Goal: Answer question/provide support: Share knowledge or assist other users

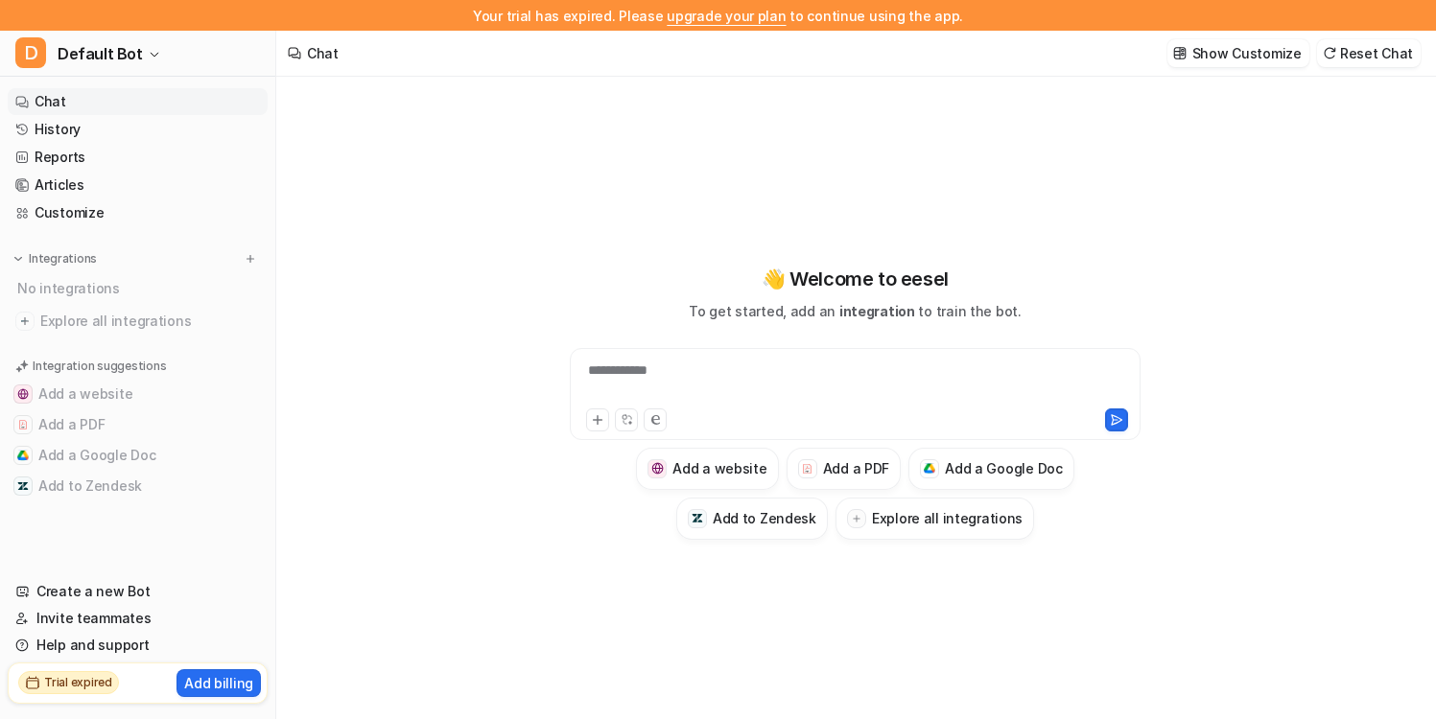
type textarea "**********"
click at [461, 172] on div "**********" at bounding box center [855, 413] width 1158 height 673
click at [246, 68] on button "D Default Bot" at bounding box center [137, 54] width 275 height 46
click at [426, 100] on div "**********" at bounding box center [718, 359] width 1436 height 719
click at [705, 370] on div at bounding box center [854, 383] width 561 height 44
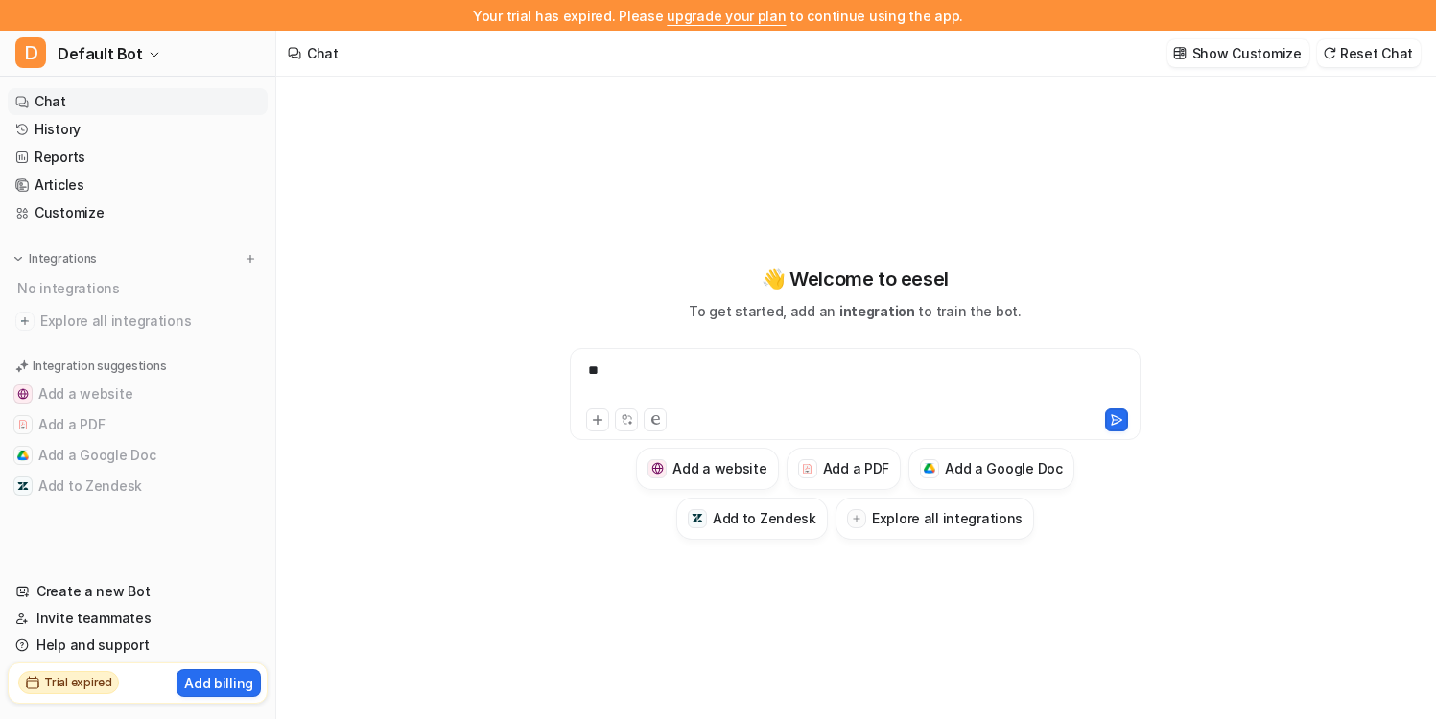
scroll to position [31, 0]
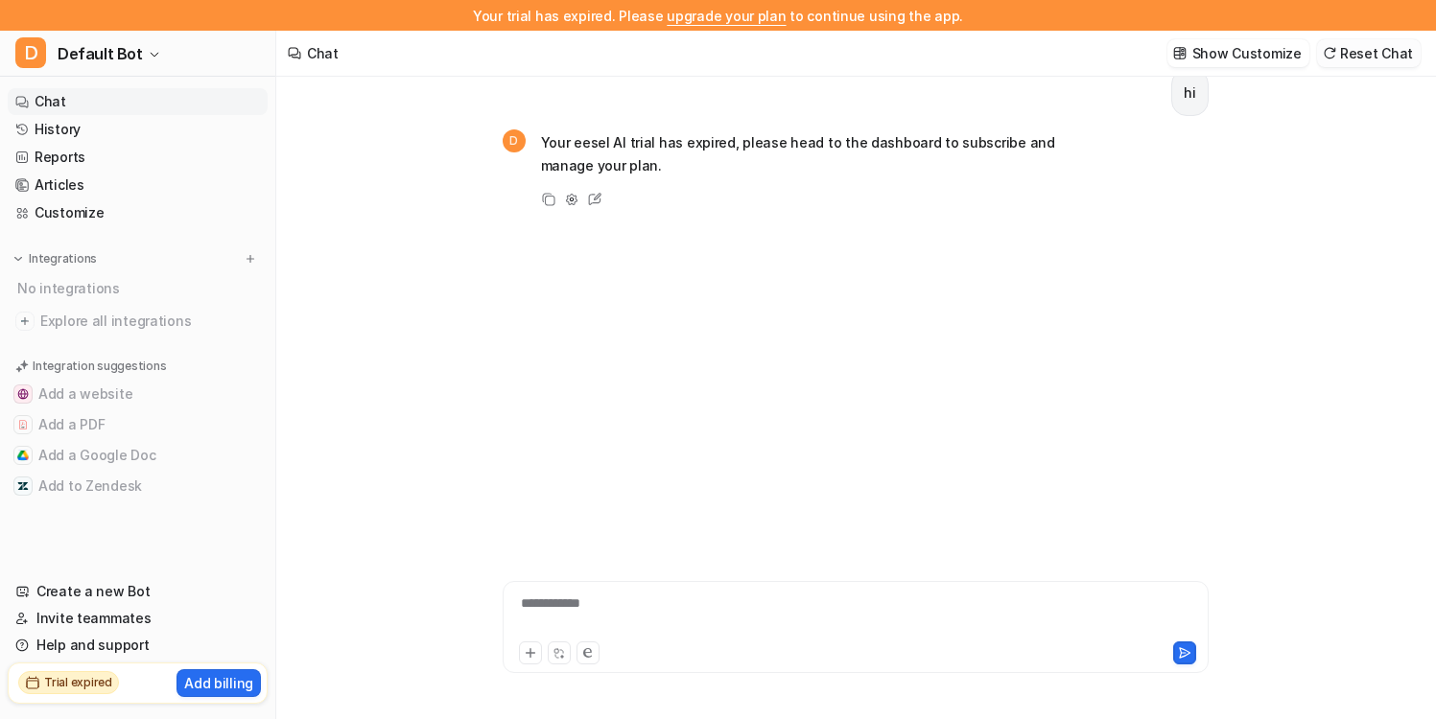
click at [1371, 52] on button "Reset Chat" at bounding box center [1369, 53] width 104 height 28
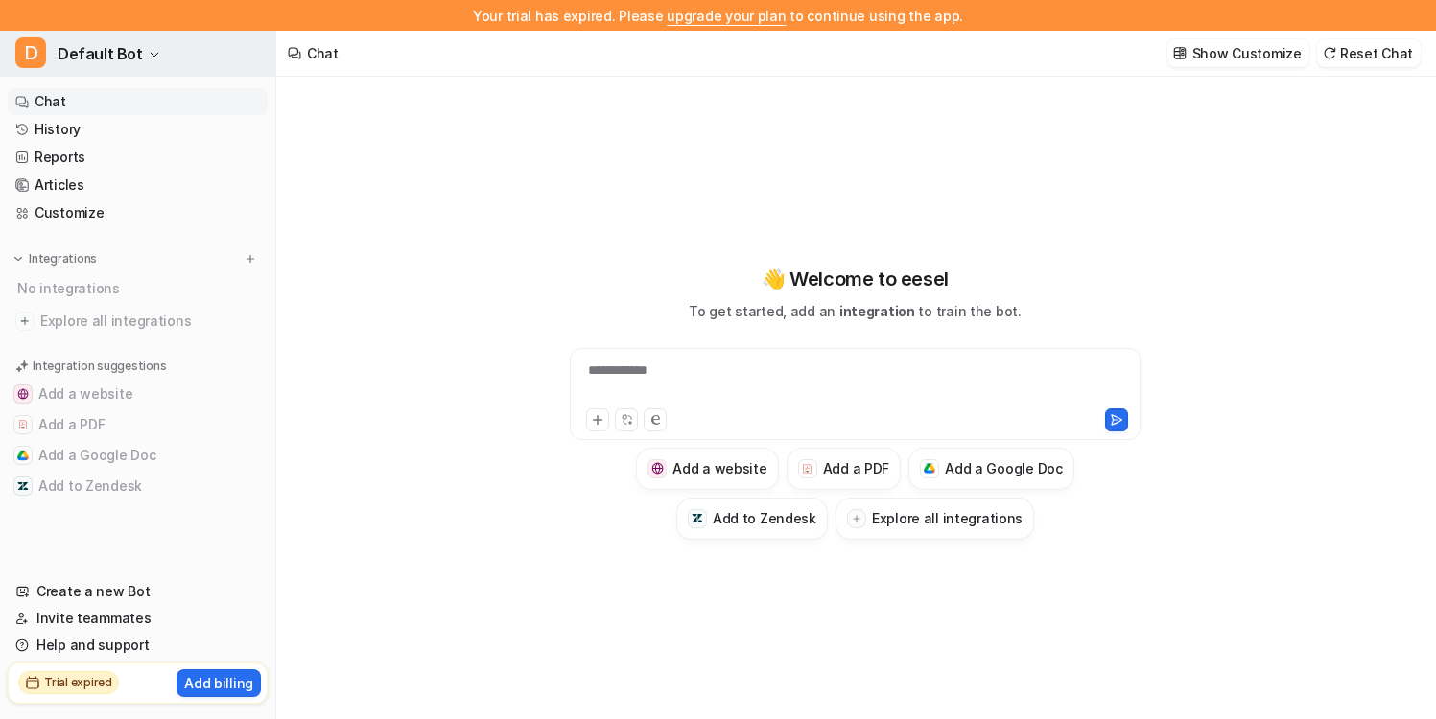
click at [152, 48] on button "D Default Bot" at bounding box center [137, 54] width 275 height 46
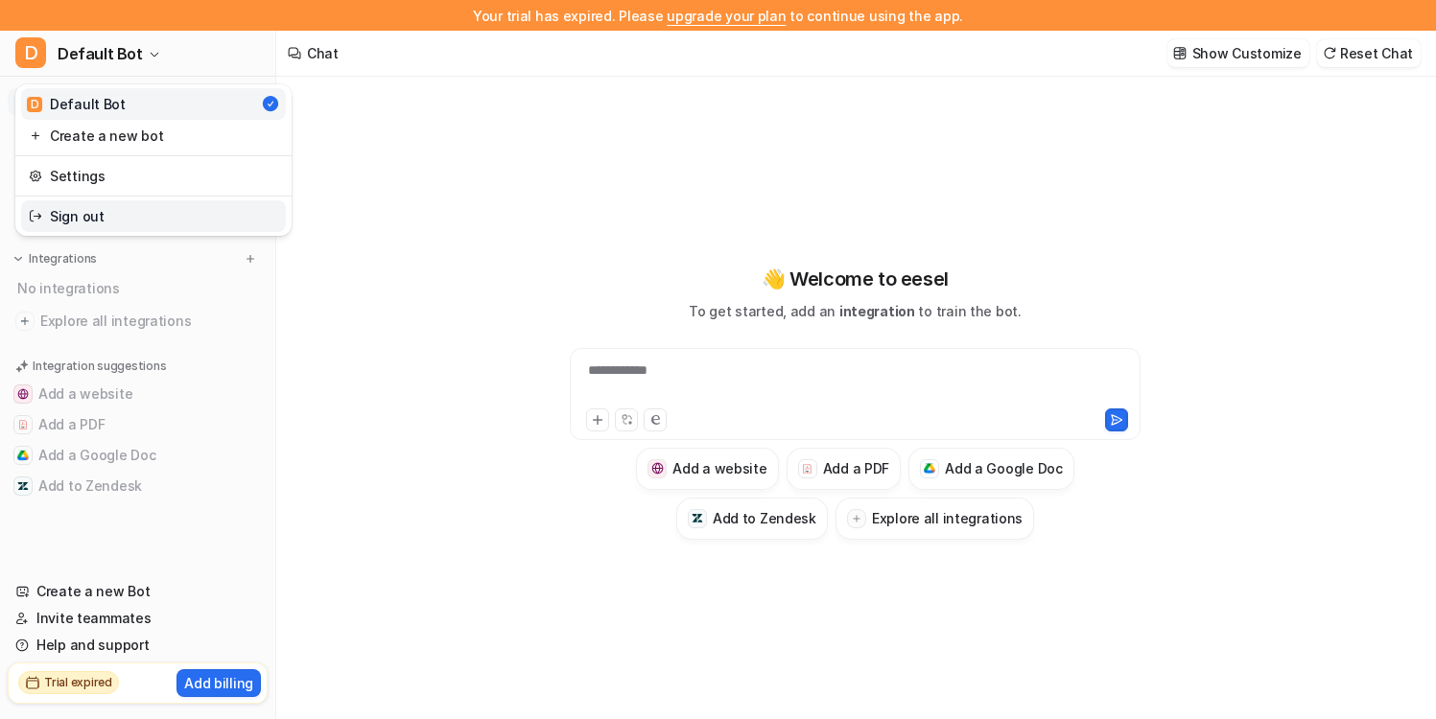
click at [169, 199] on div "Sign out" at bounding box center [153, 216] width 276 height 40
click at [169, 221] on link "Sign out" at bounding box center [153, 216] width 265 height 32
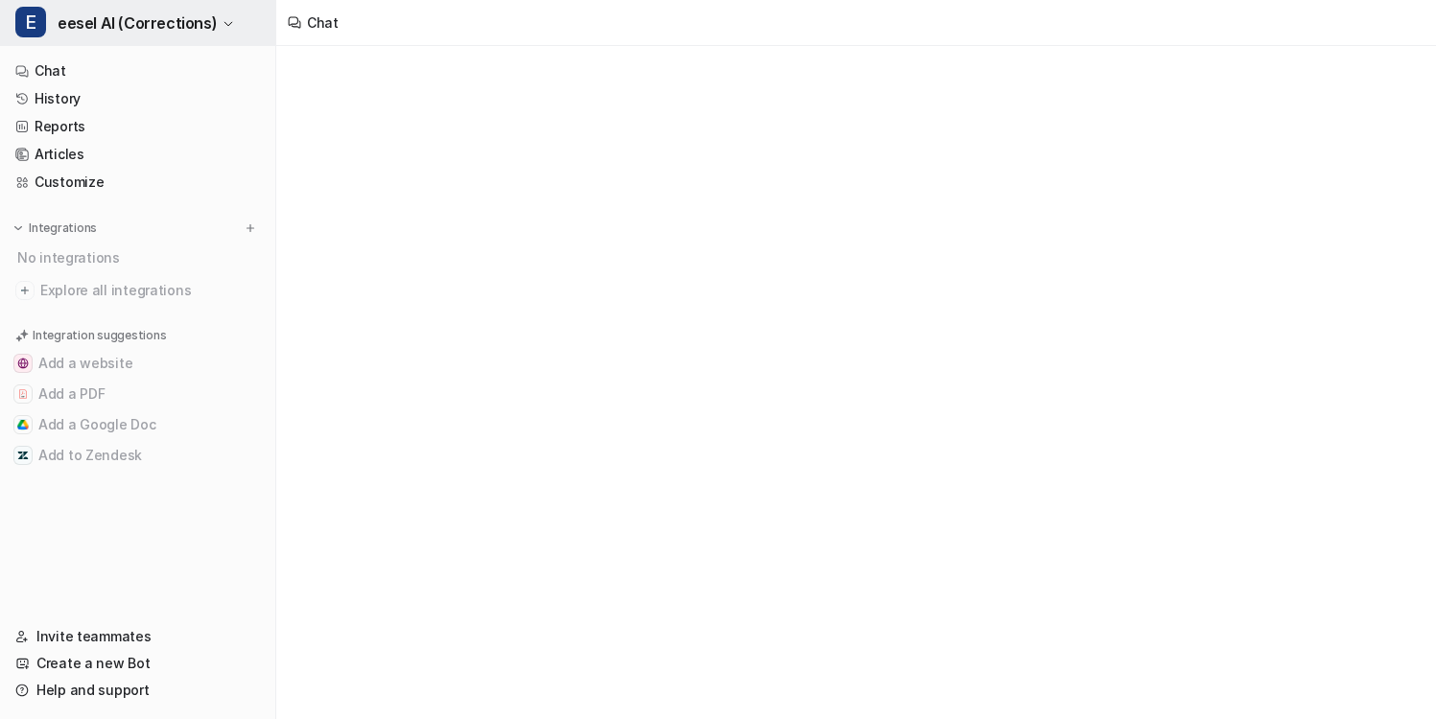
click at [195, 30] on span "eesel AI (Corrections)" at bounding box center [137, 23] width 159 height 27
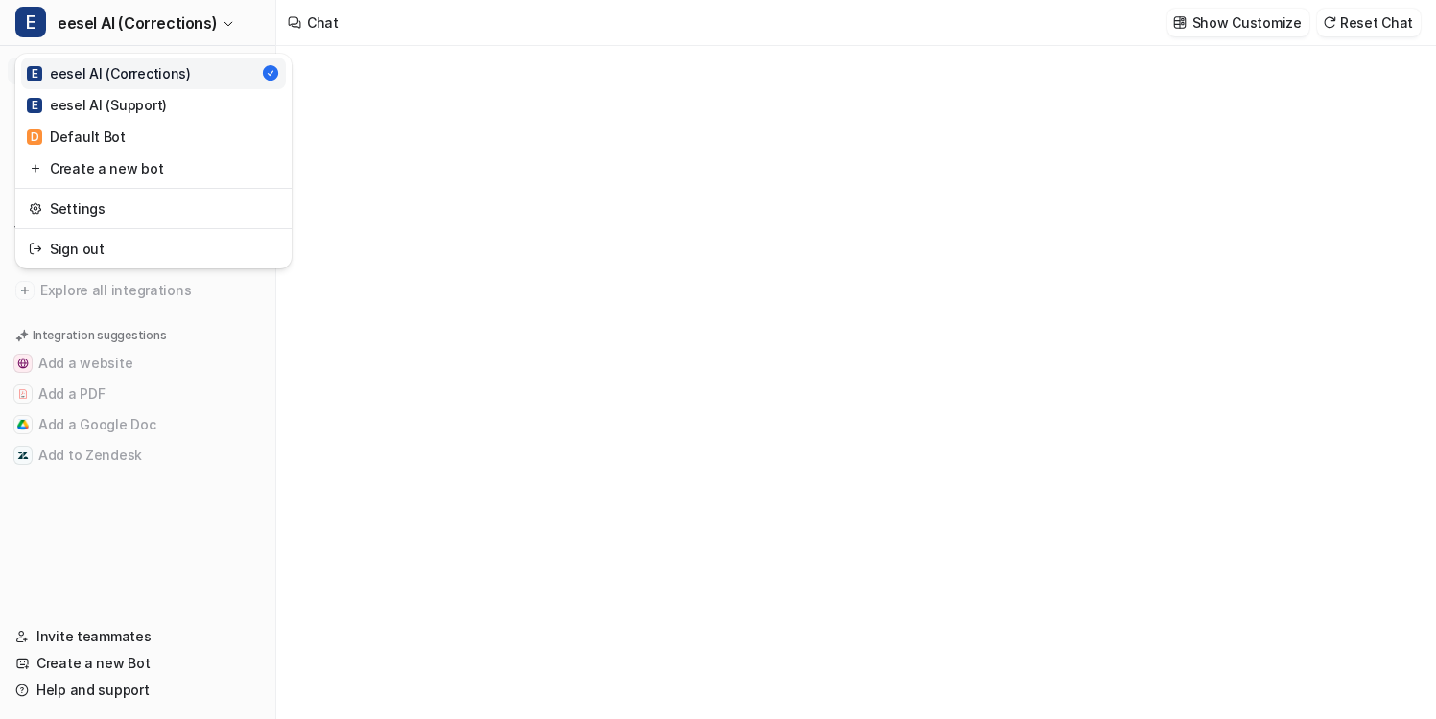
click at [466, 183] on div "E eesel AI (Corrections) E eesel AI (Corrections) E eesel AI (Support) D Defaul…" at bounding box center [718, 359] width 1436 height 719
type textarea "**********"
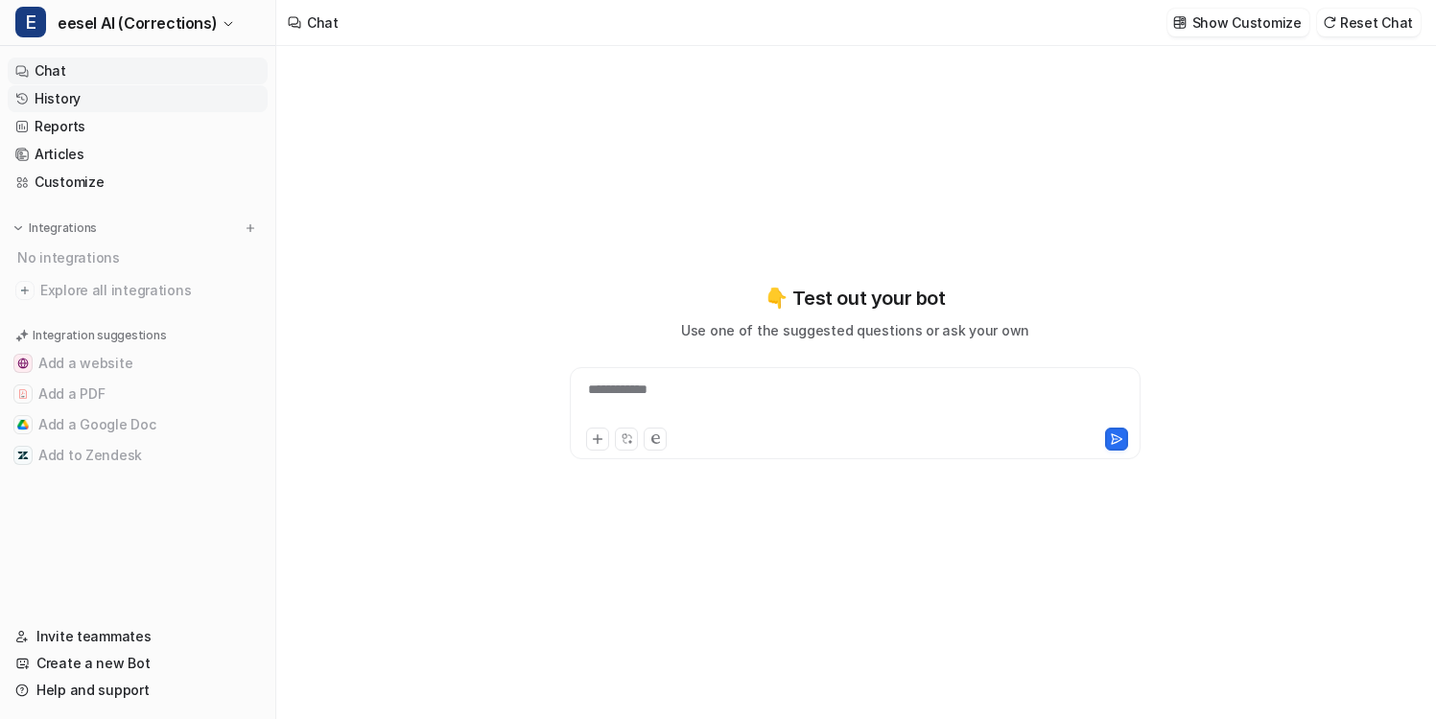
click at [192, 103] on link "History" at bounding box center [138, 98] width 260 height 27
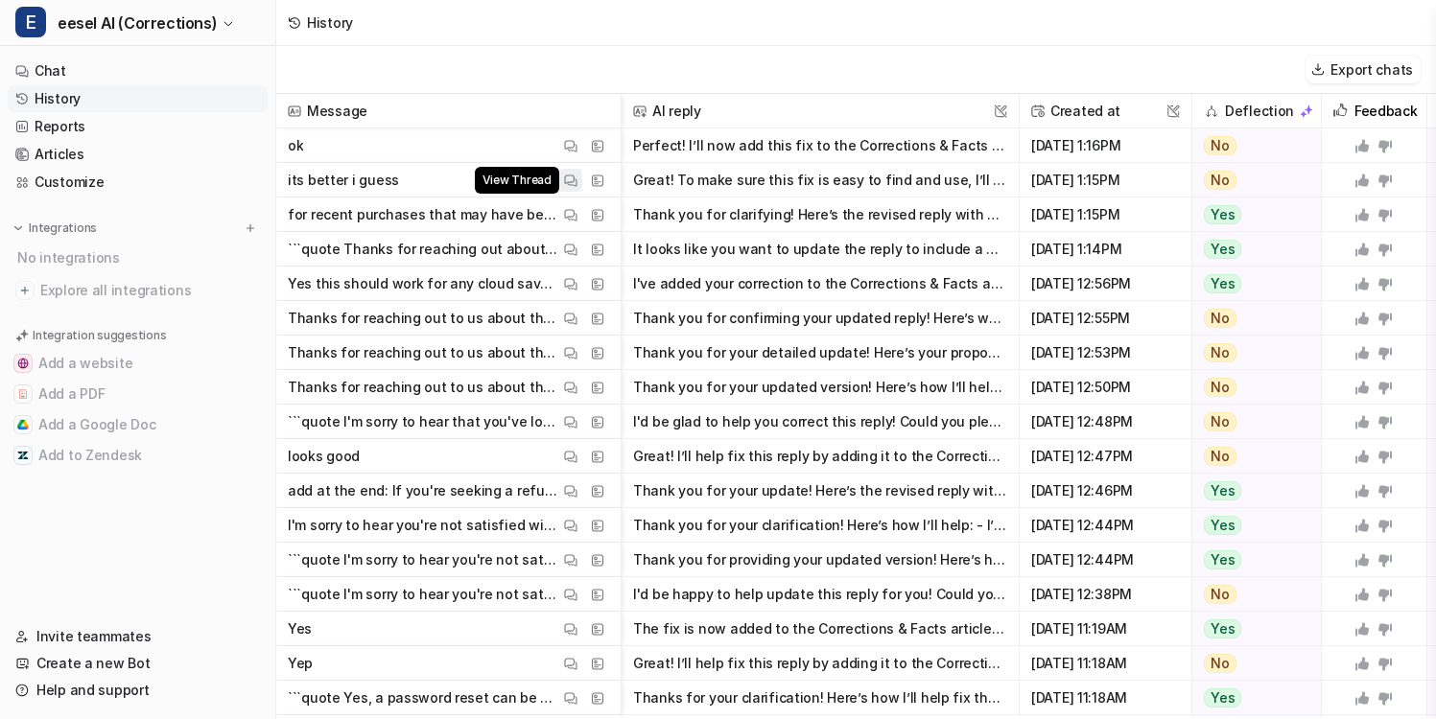
click at [570, 179] on img at bounding box center [570, 181] width 13 height 14
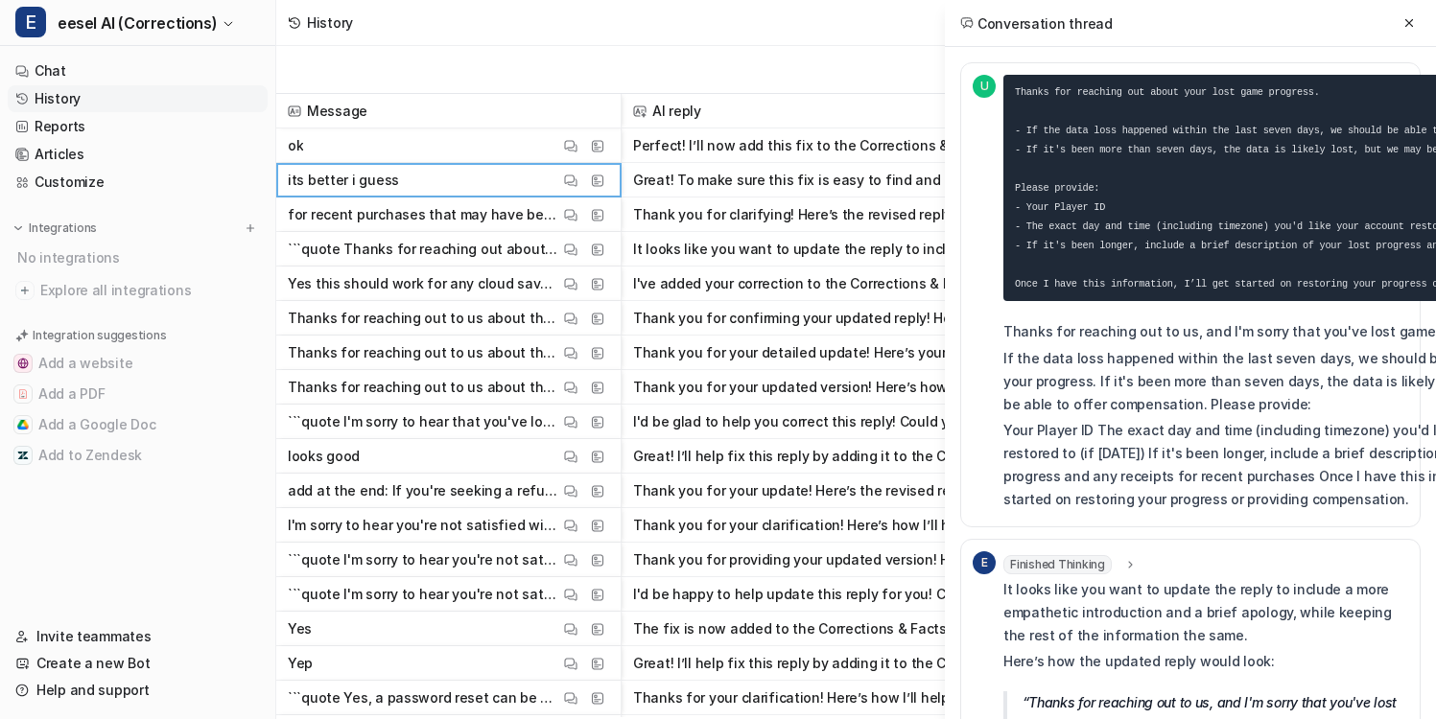
scroll to position [2, 0]
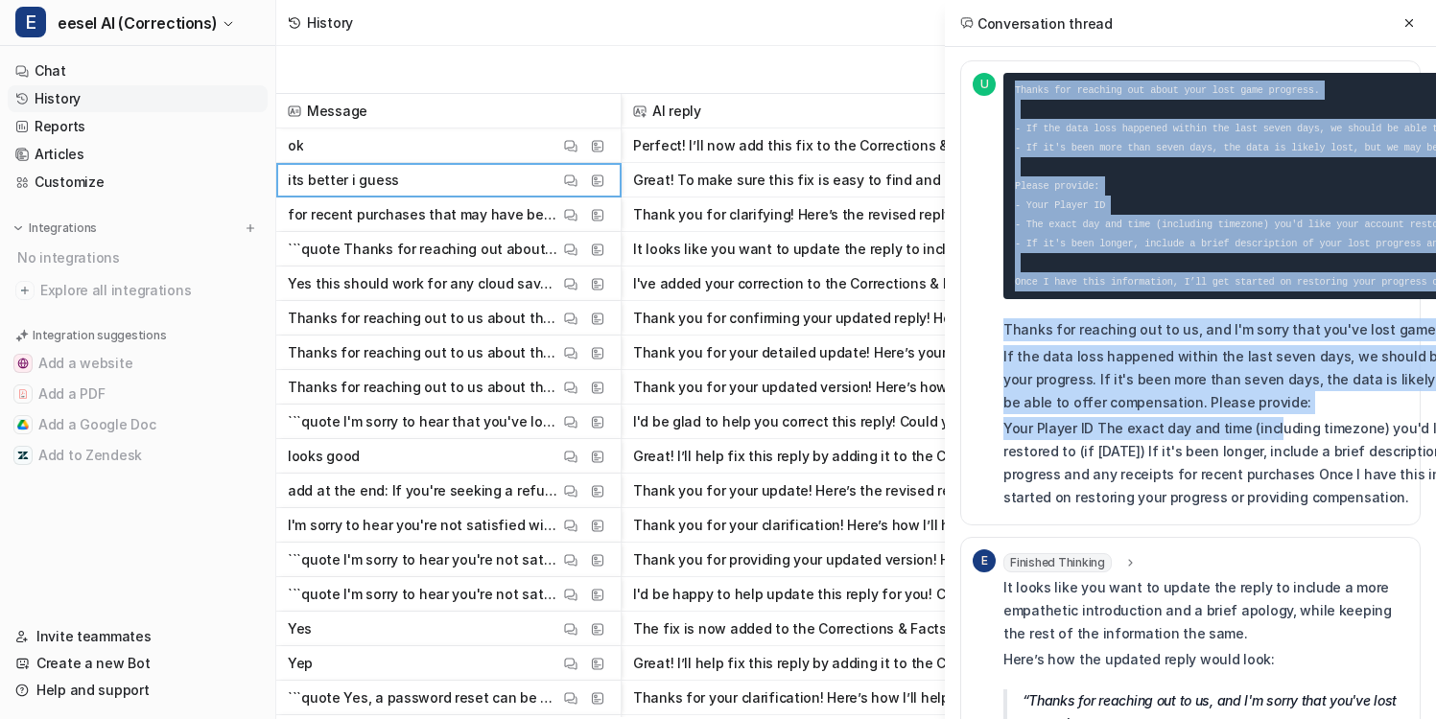
drag, startPoint x: 1000, startPoint y: 324, endPoint x: 1266, endPoint y: 427, distance: 284.8
click at [1266, 427] on div "U Thanks for reaching out about your lost game progress. - If the data loss hap…" at bounding box center [1268, 293] width 592 height 440
click at [1266, 427] on p "Your Player ID The exact day and time (including timezone) you'd like your acco…" at bounding box center [1283, 463] width 561 height 92
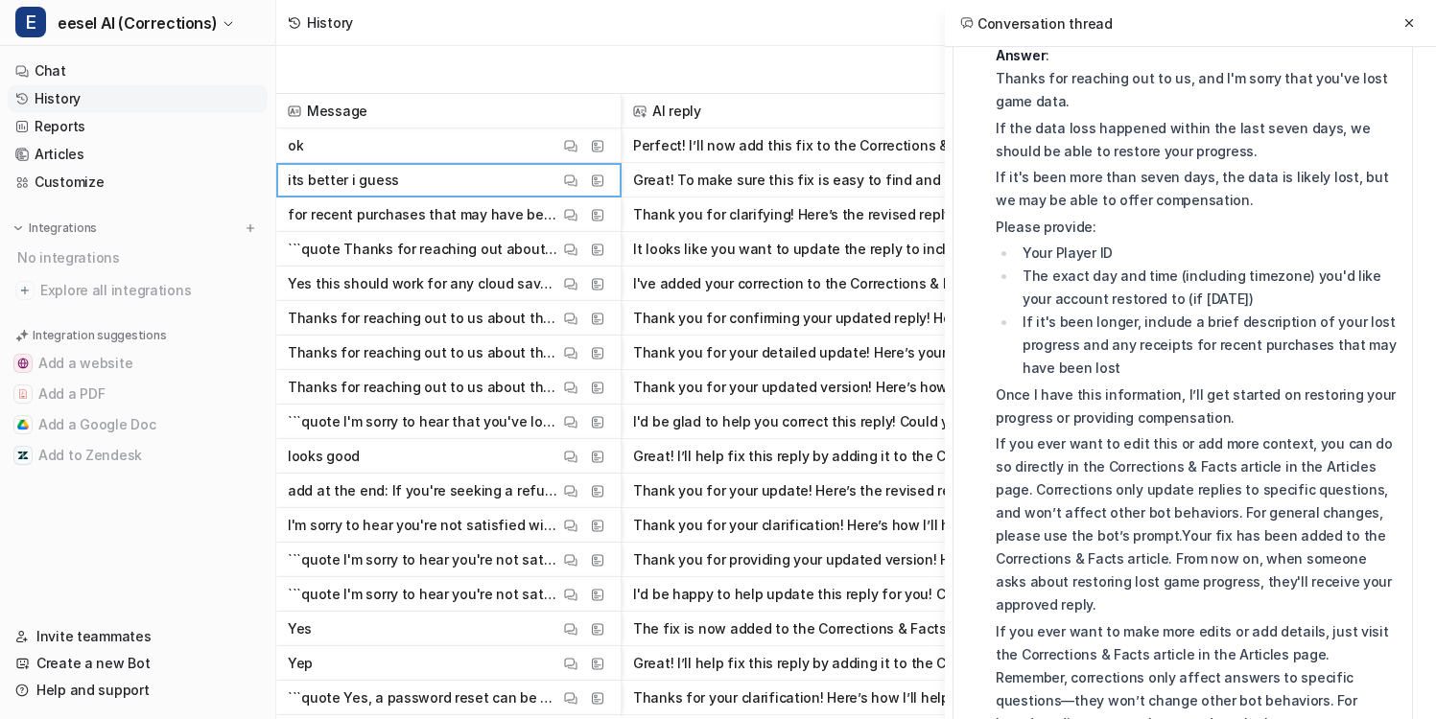
scroll to position [2703, 8]
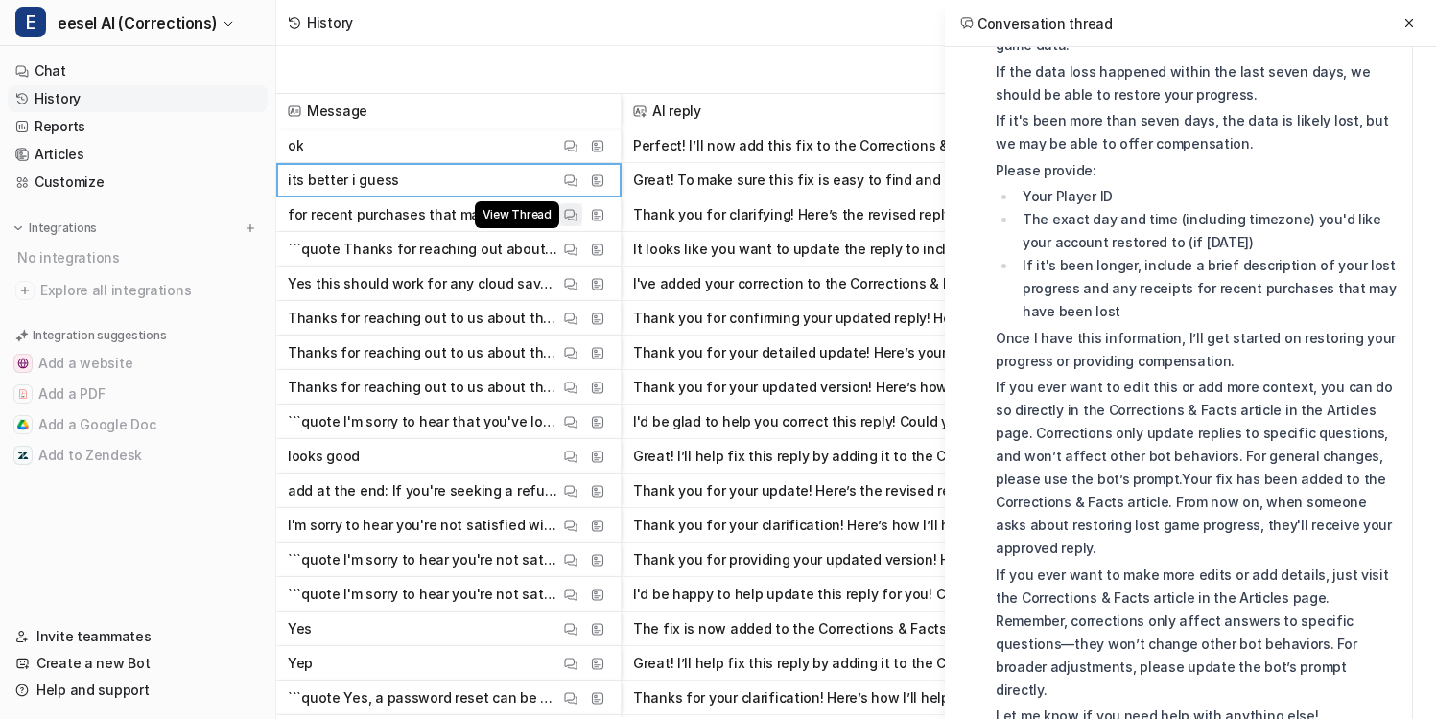
click at [575, 217] on img at bounding box center [570, 215] width 13 height 14
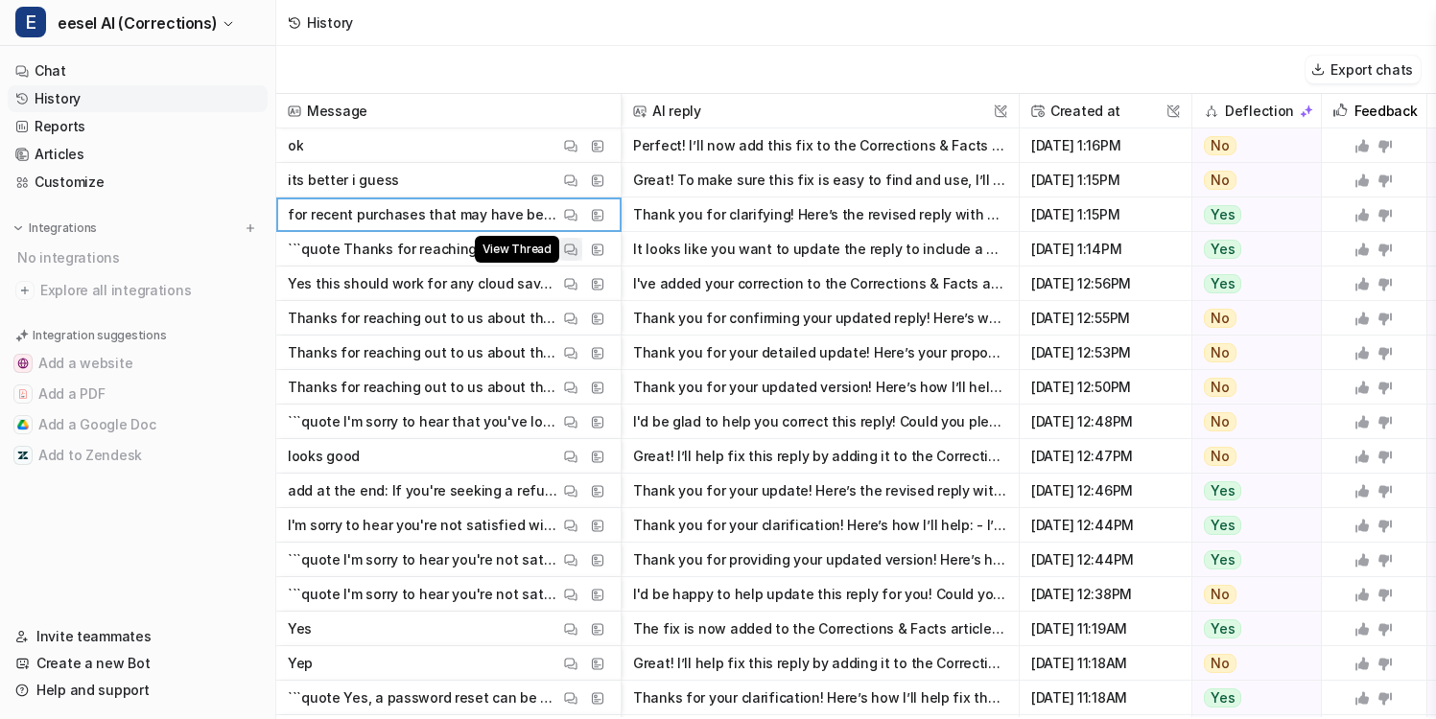
click at [571, 256] on button "View Thread" at bounding box center [570, 249] width 23 height 23
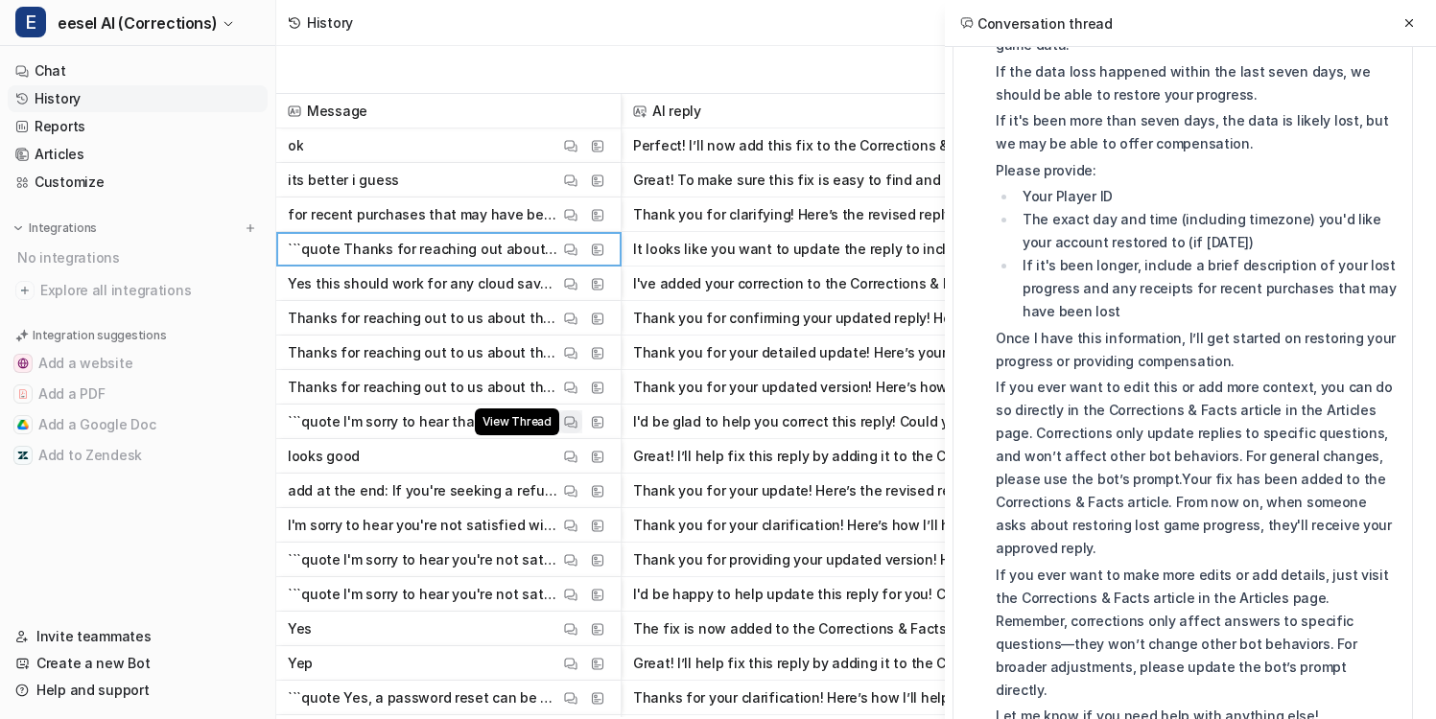
scroll to position [31, 0]
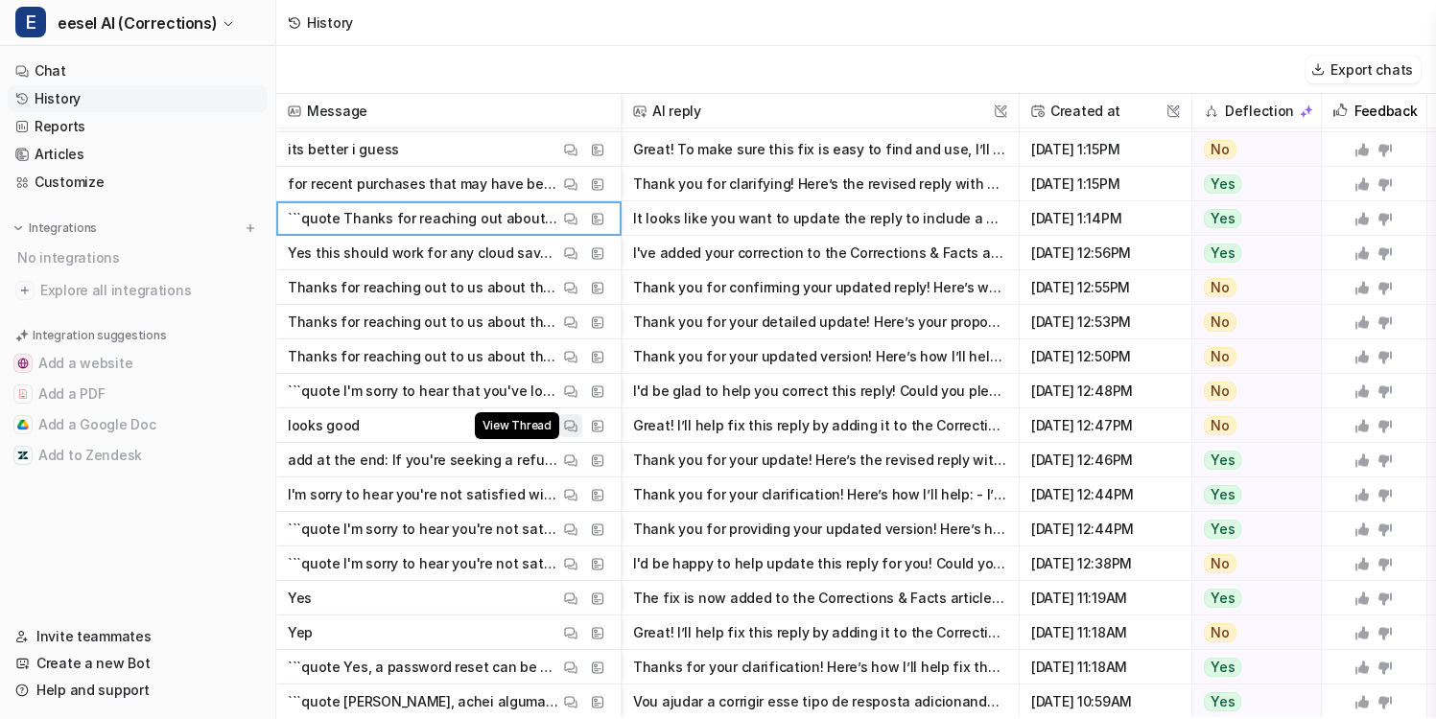
click at [576, 434] on button "View Thread" at bounding box center [570, 425] width 23 height 23
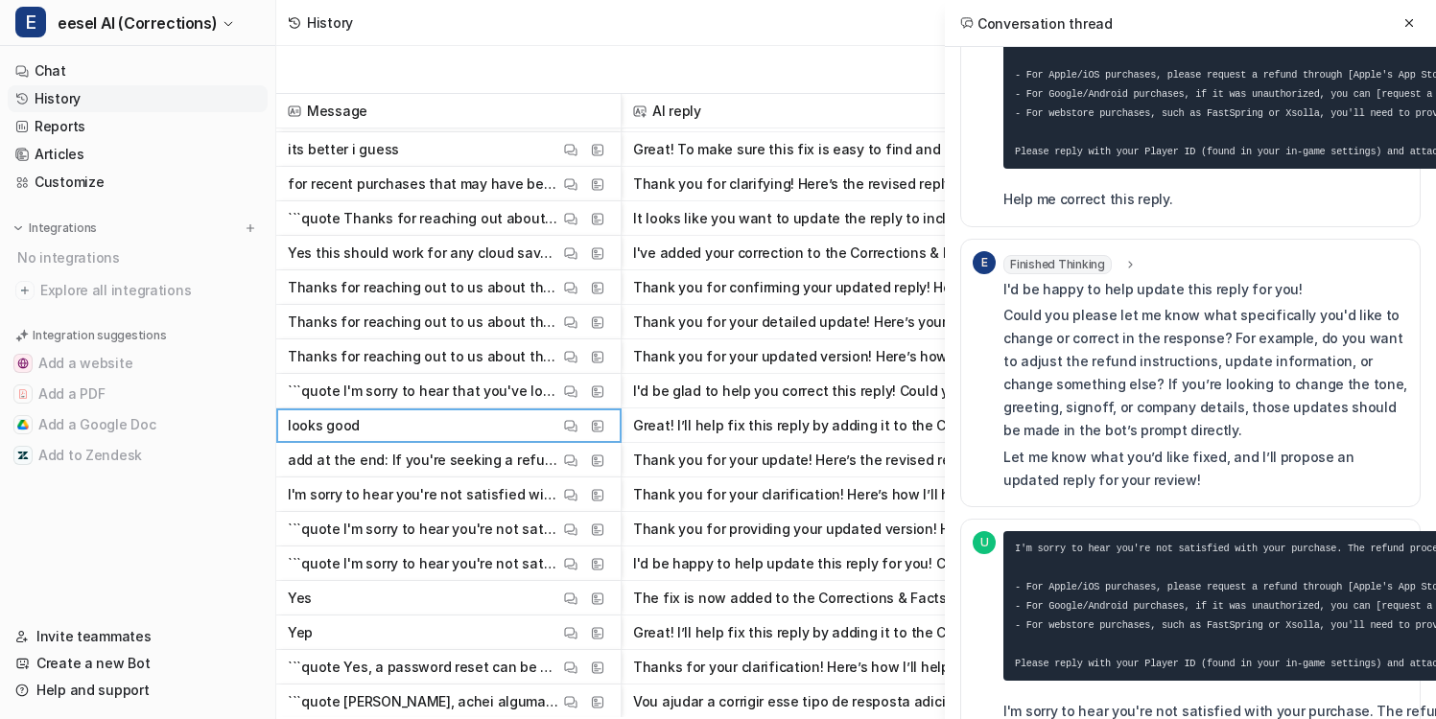
scroll to position [68, 0]
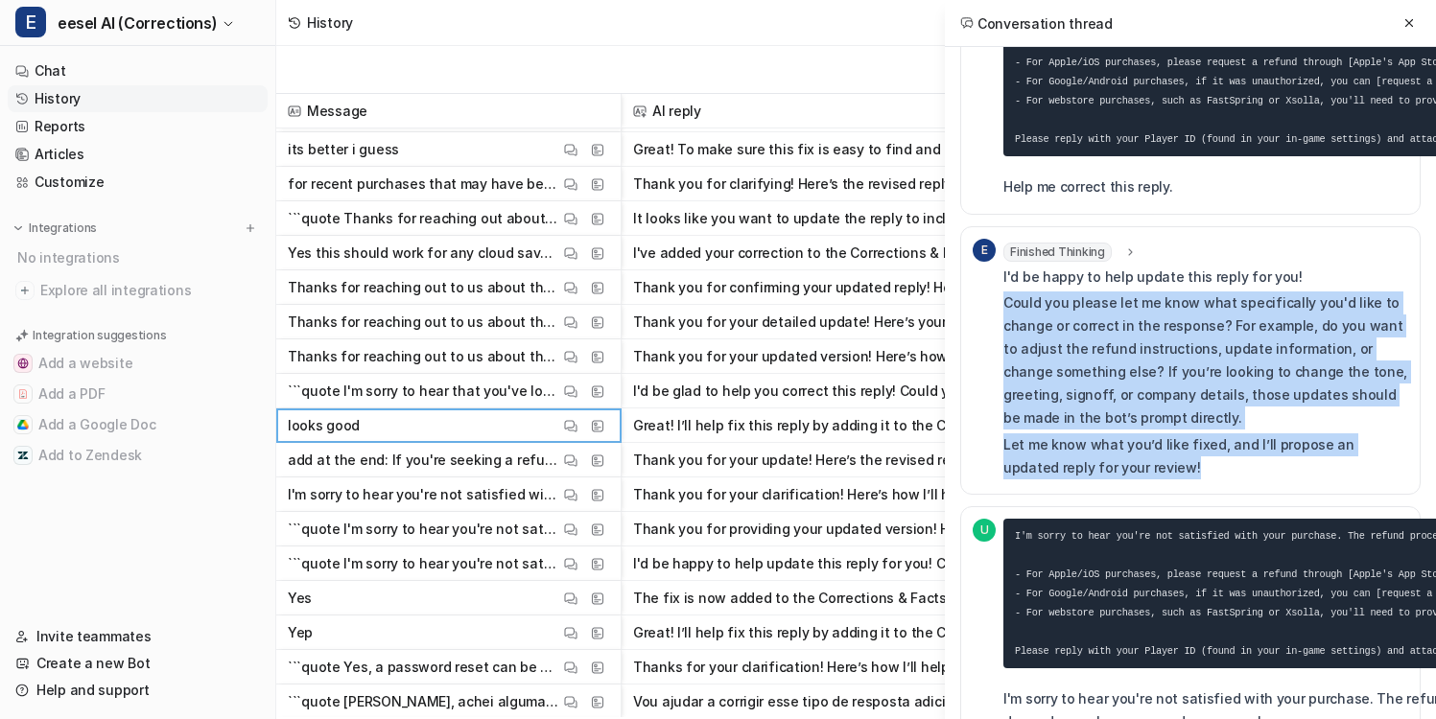
drag, startPoint x: 1007, startPoint y: 289, endPoint x: 1180, endPoint y: 470, distance: 250.3
click at [1180, 470] on div "I'd be happy to help update this reply for you! Could you please let me know wh…" at bounding box center [1205, 373] width 405 height 214
click at [1180, 470] on p "Let me know what you’d like fixed, and I’ll propose an updated reply for your r…" at bounding box center [1205, 456] width 405 height 46
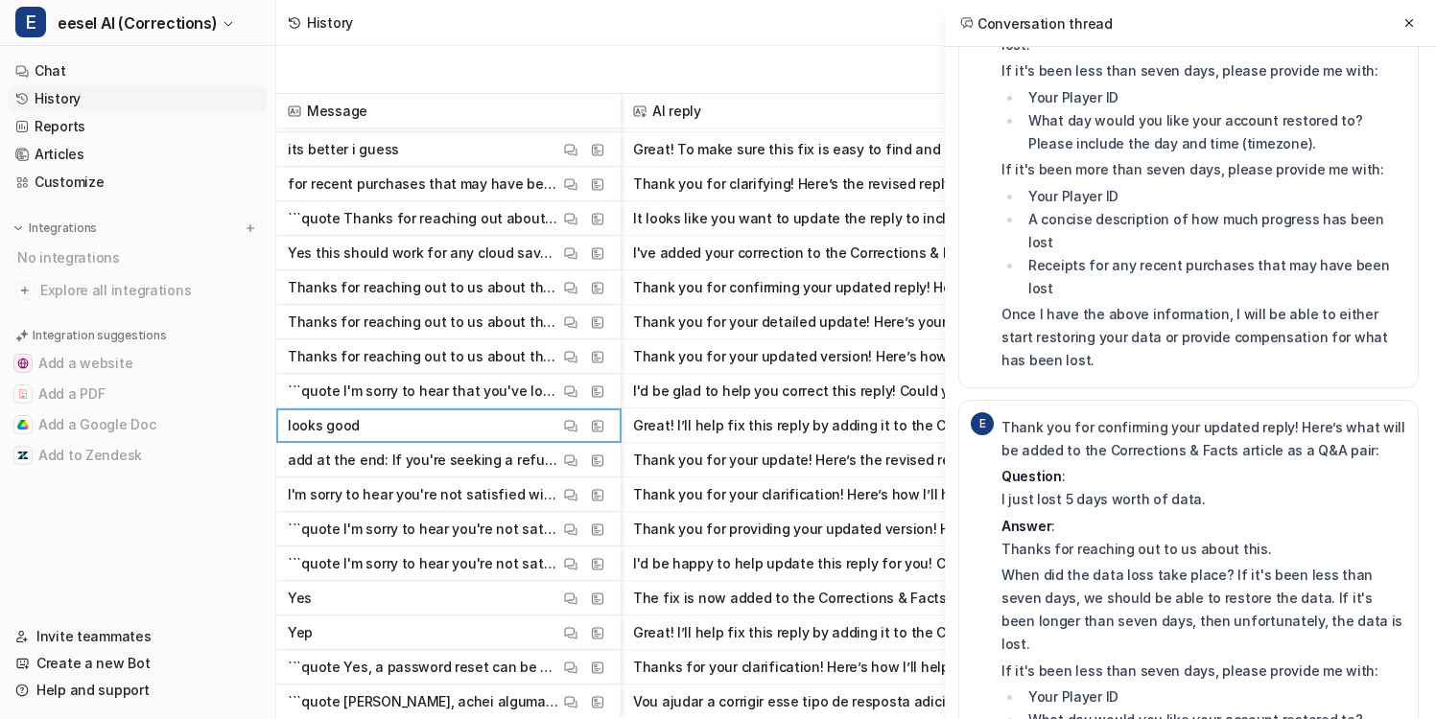
scroll to position [7642, 2]
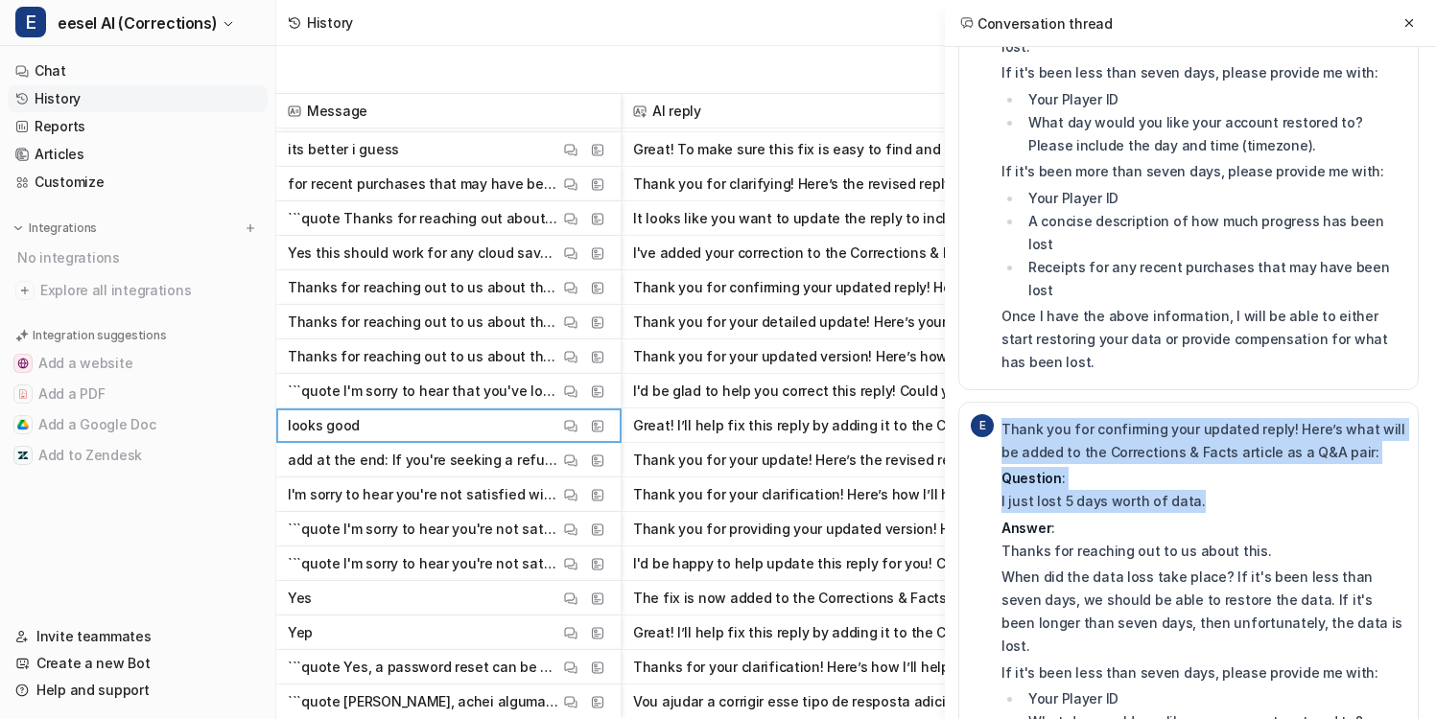
drag, startPoint x: 983, startPoint y: 234, endPoint x: 1230, endPoint y: 229, distance: 246.5
click at [1230, 467] on p "Question : I just lost 5 days worth of data." at bounding box center [1203, 490] width 405 height 46
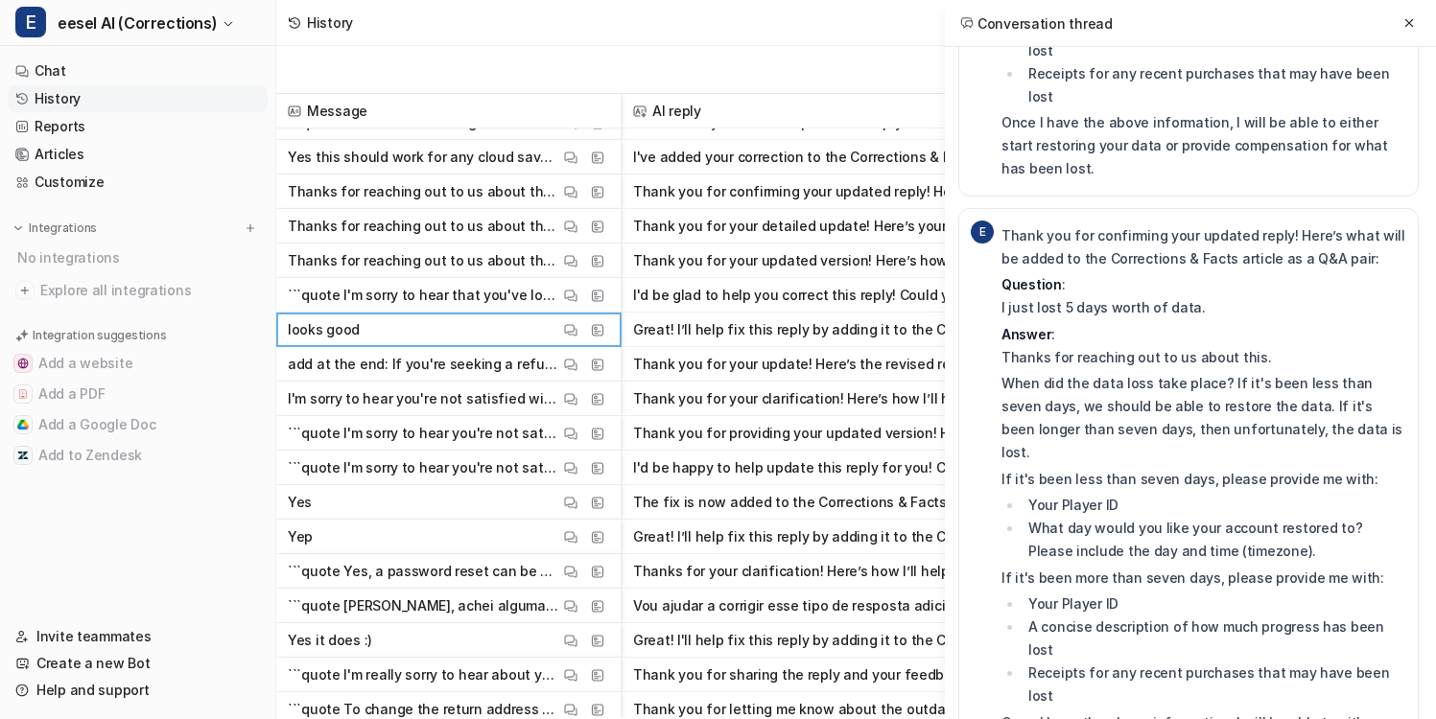
scroll to position [147, 0]
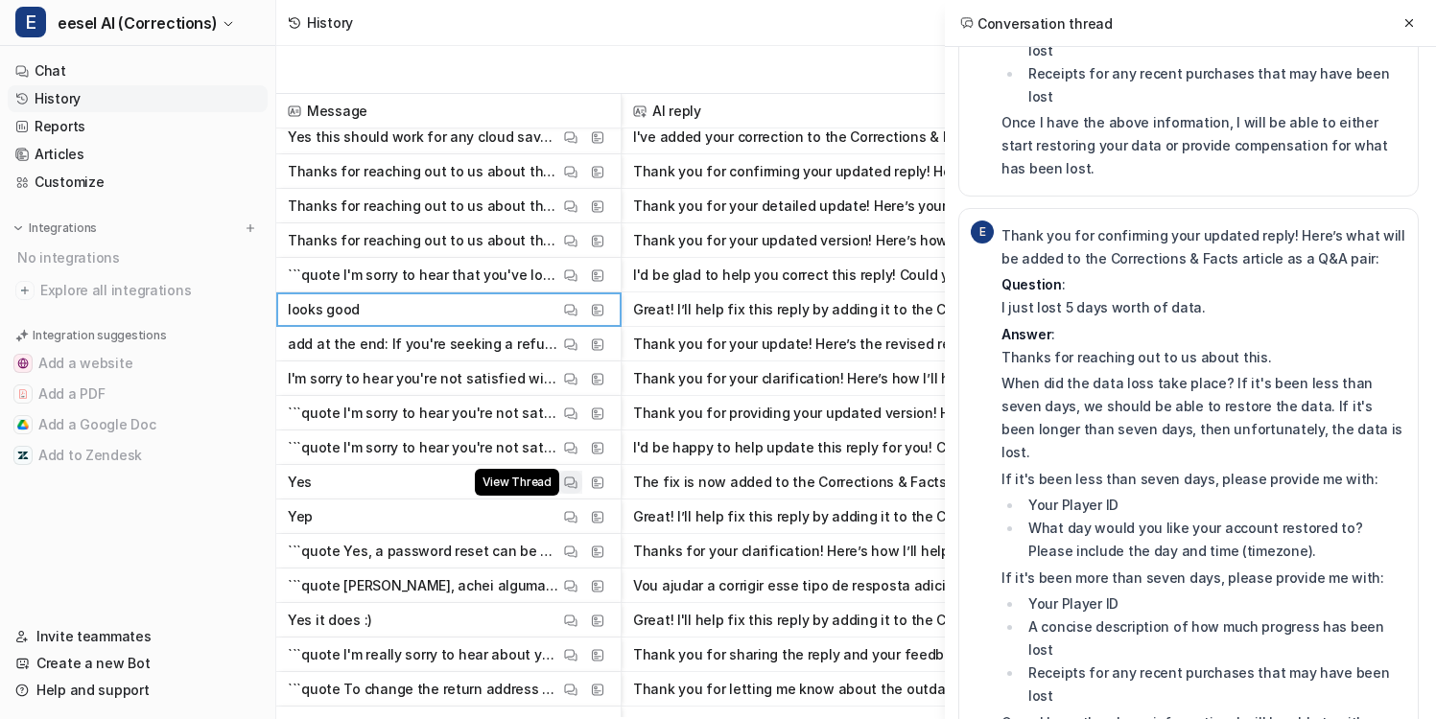
click at [566, 490] on button "View Thread" at bounding box center [570, 482] width 23 height 23
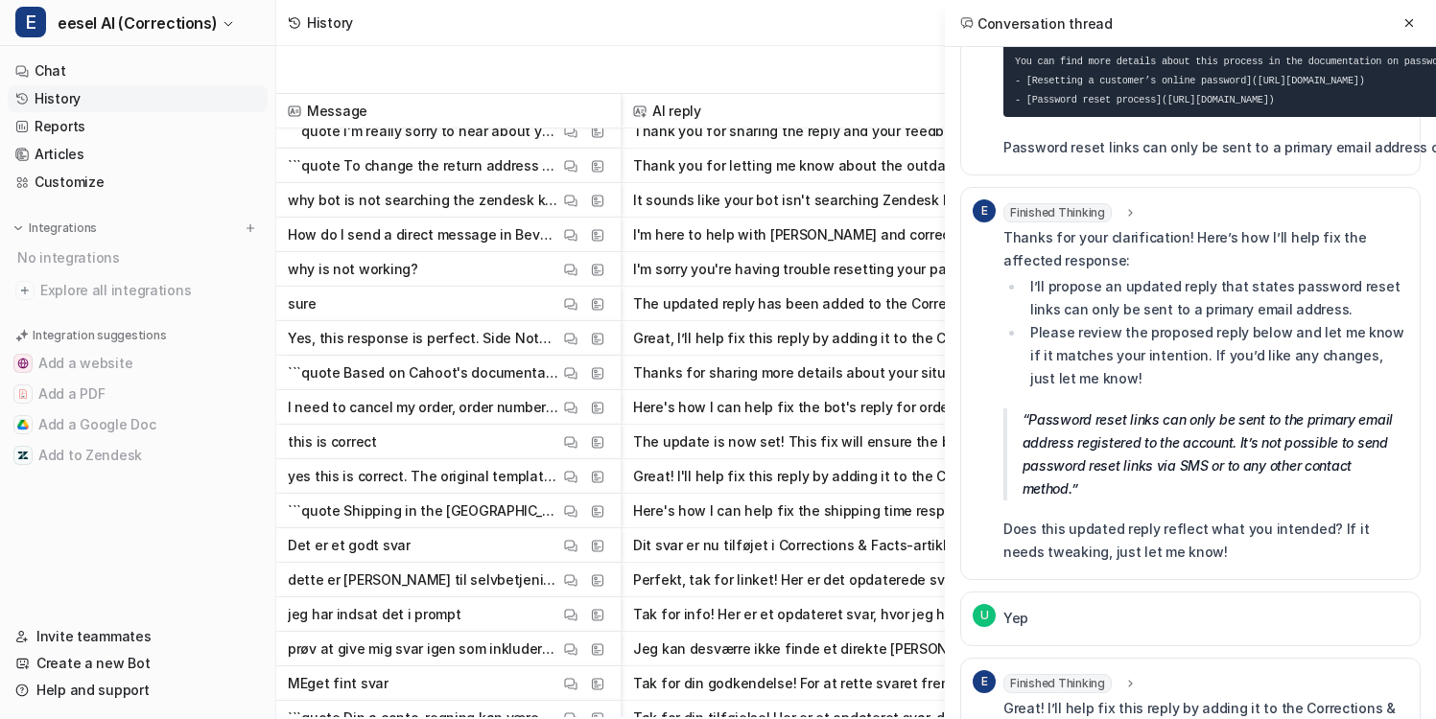
scroll to position [738, 0]
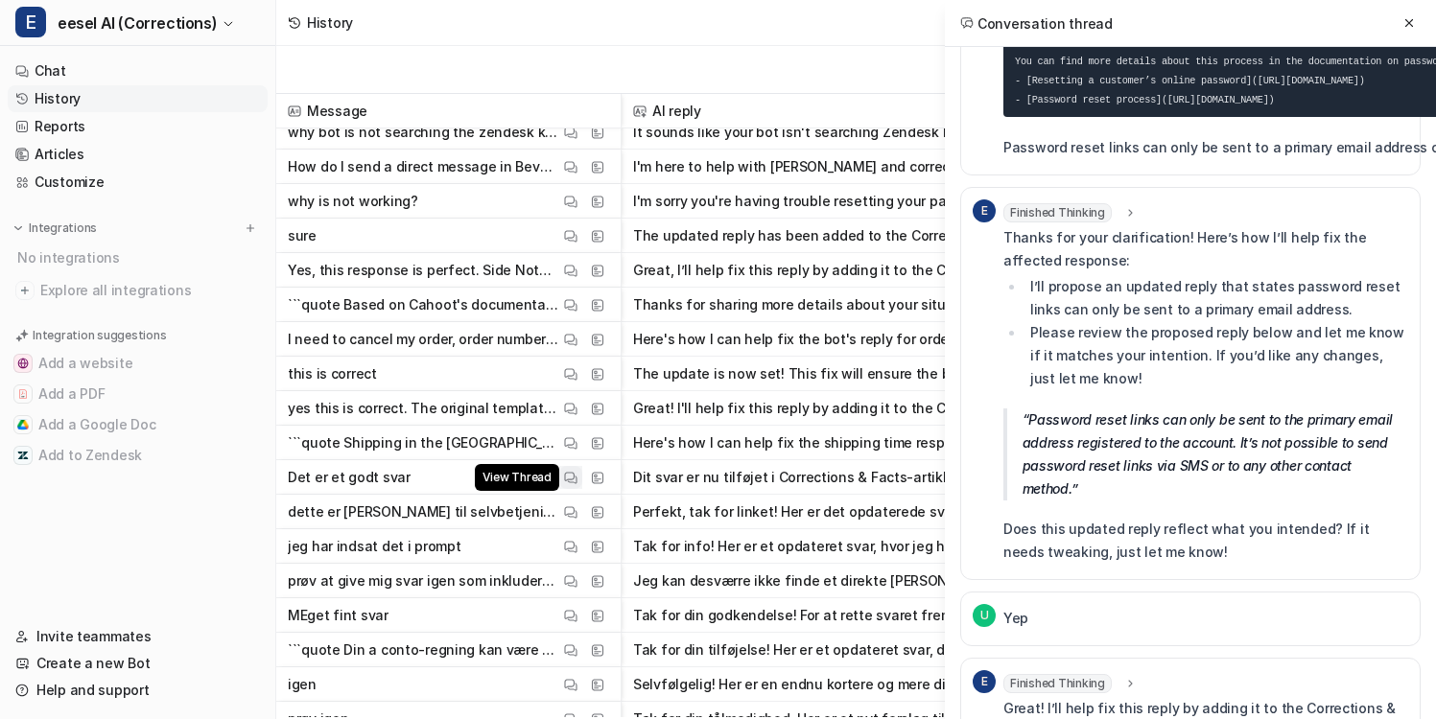
click at [565, 477] on img at bounding box center [570, 478] width 13 height 14
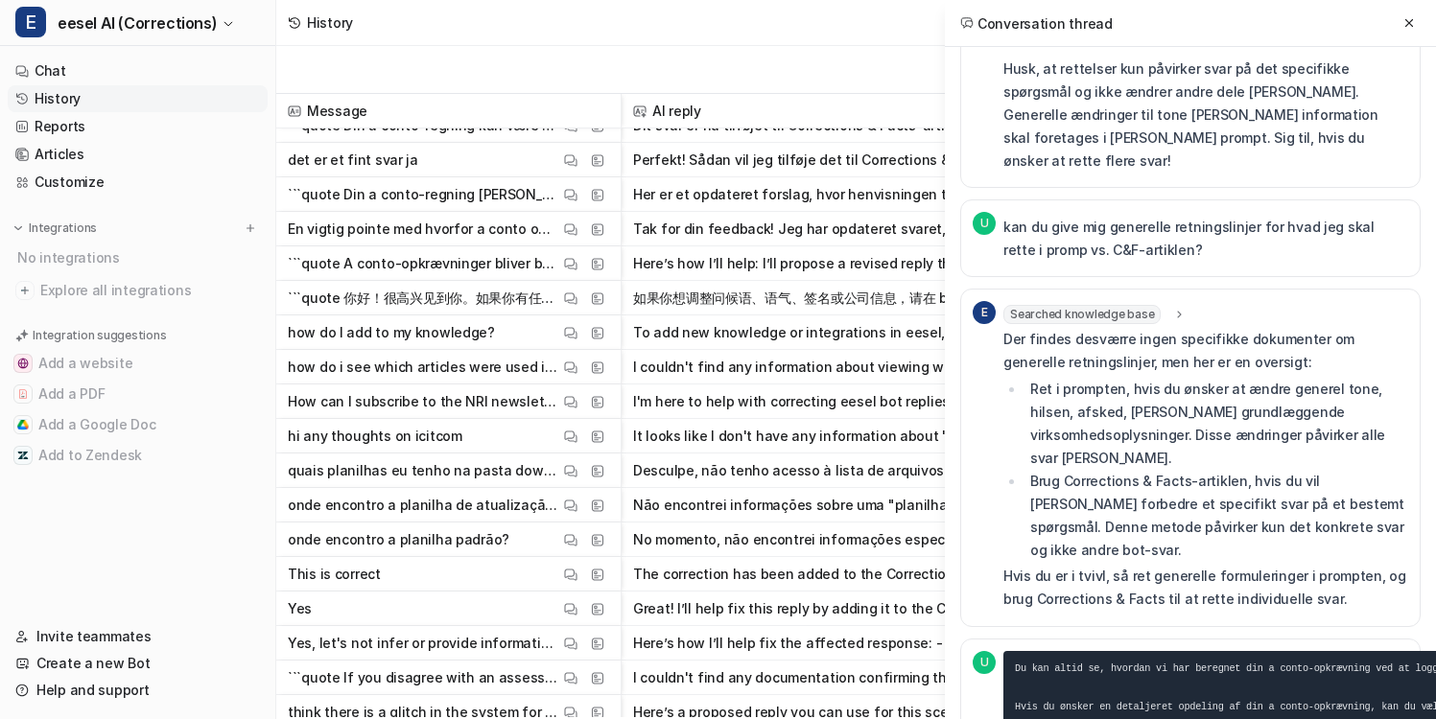
scroll to position [1950, 0]
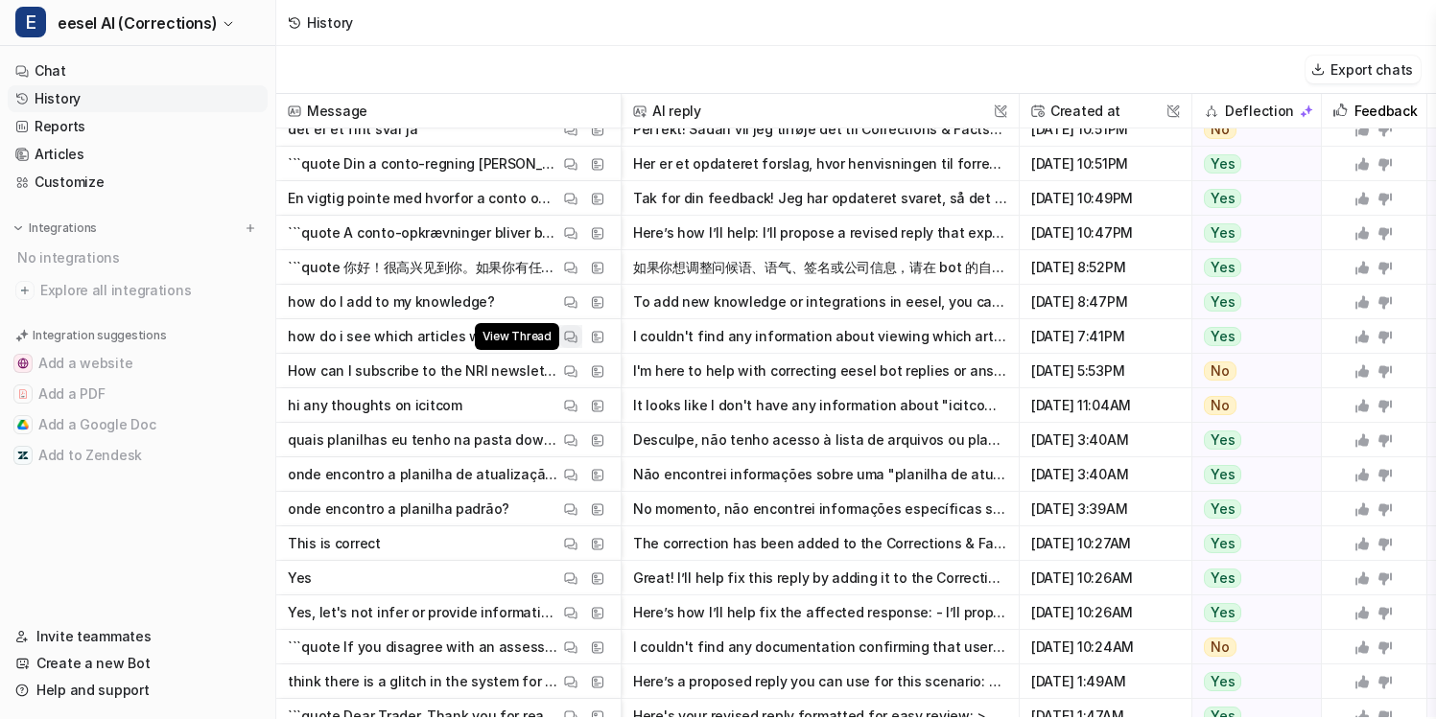
click at [561, 340] on button "View Thread" at bounding box center [570, 336] width 23 height 23
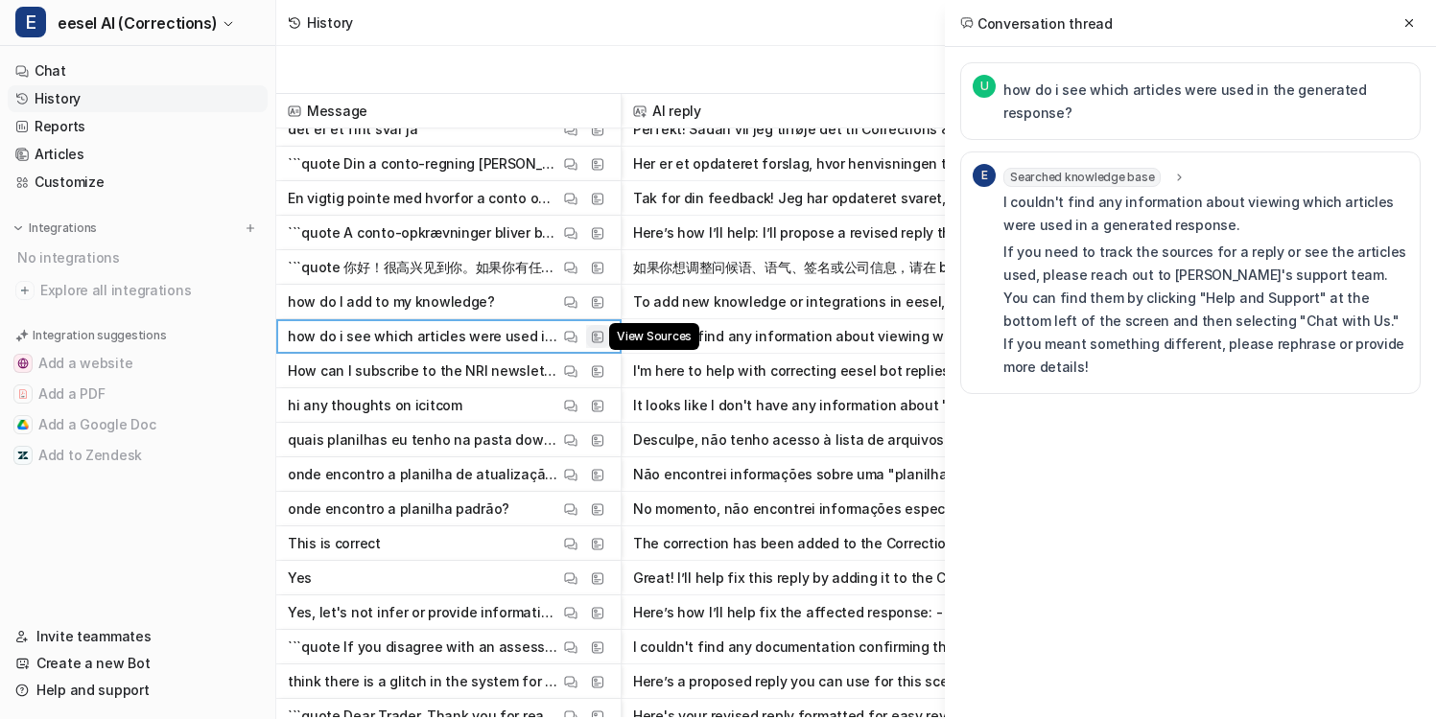
scroll to position [0, 0]
click at [1108, 210] on p "I couldn't find any information about viewing which articles were used in a gen…" at bounding box center [1205, 214] width 405 height 46
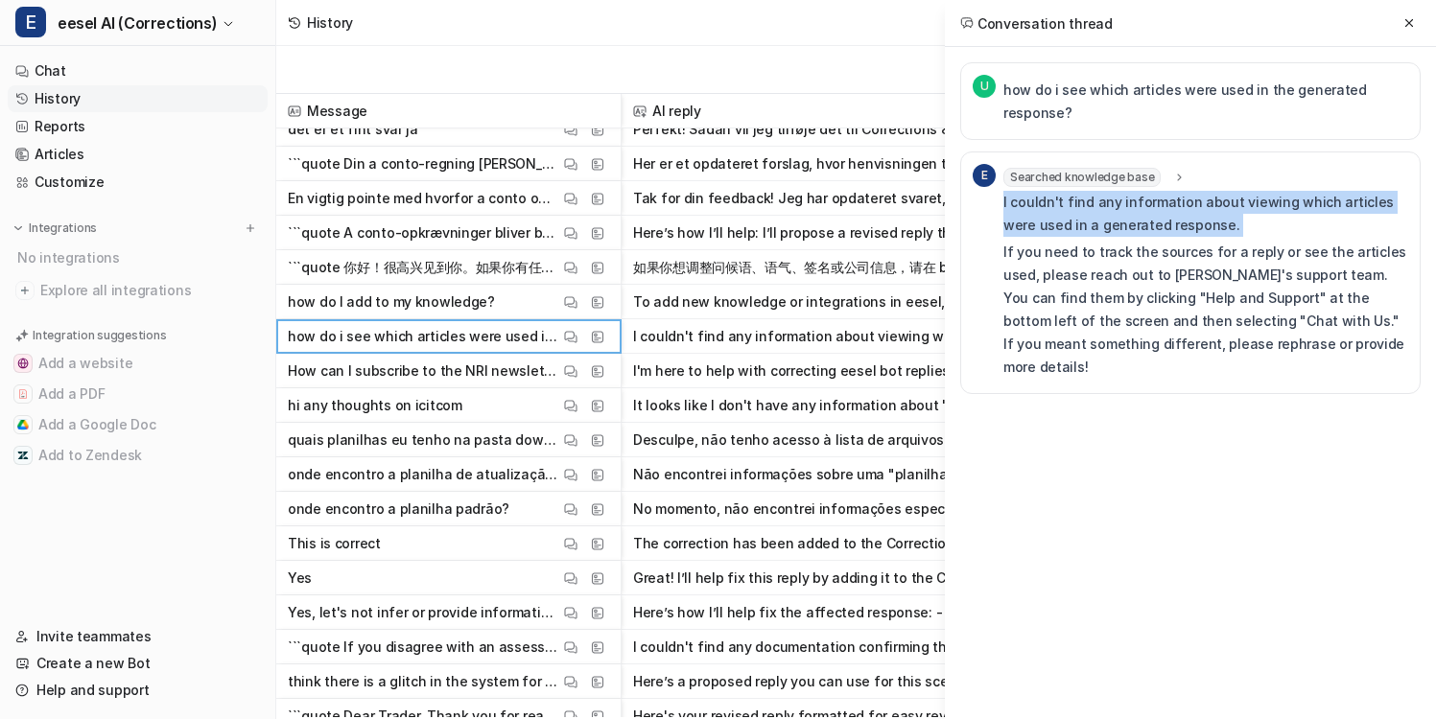
click at [1108, 210] on p "I couldn't find any information about viewing which articles were used in a gen…" at bounding box center [1205, 214] width 405 height 46
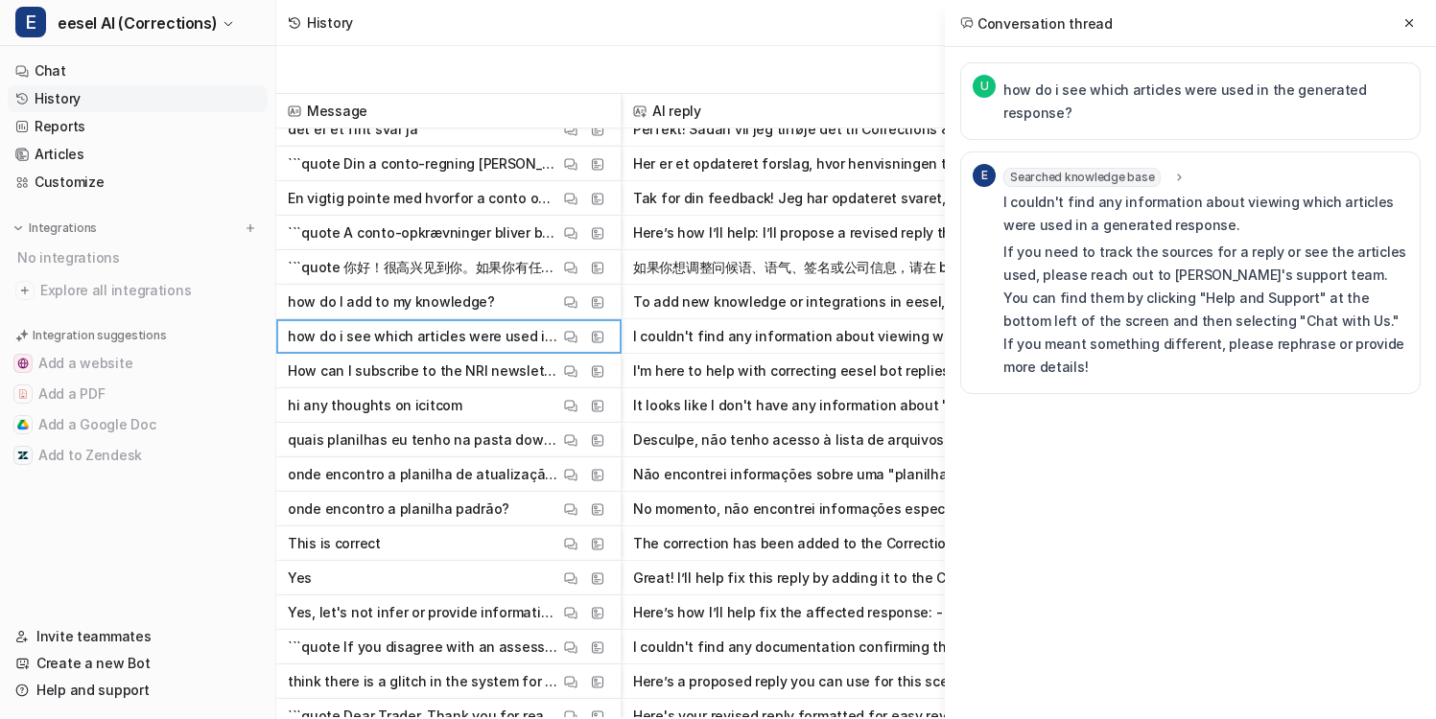
click at [1121, 216] on p "I couldn't find any information about viewing which articles were used in a gen…" at bounding box center [1205, 214] width 405 height 46
click at [570, 306] on img at bounding box center [570, 302] width 13 height 14
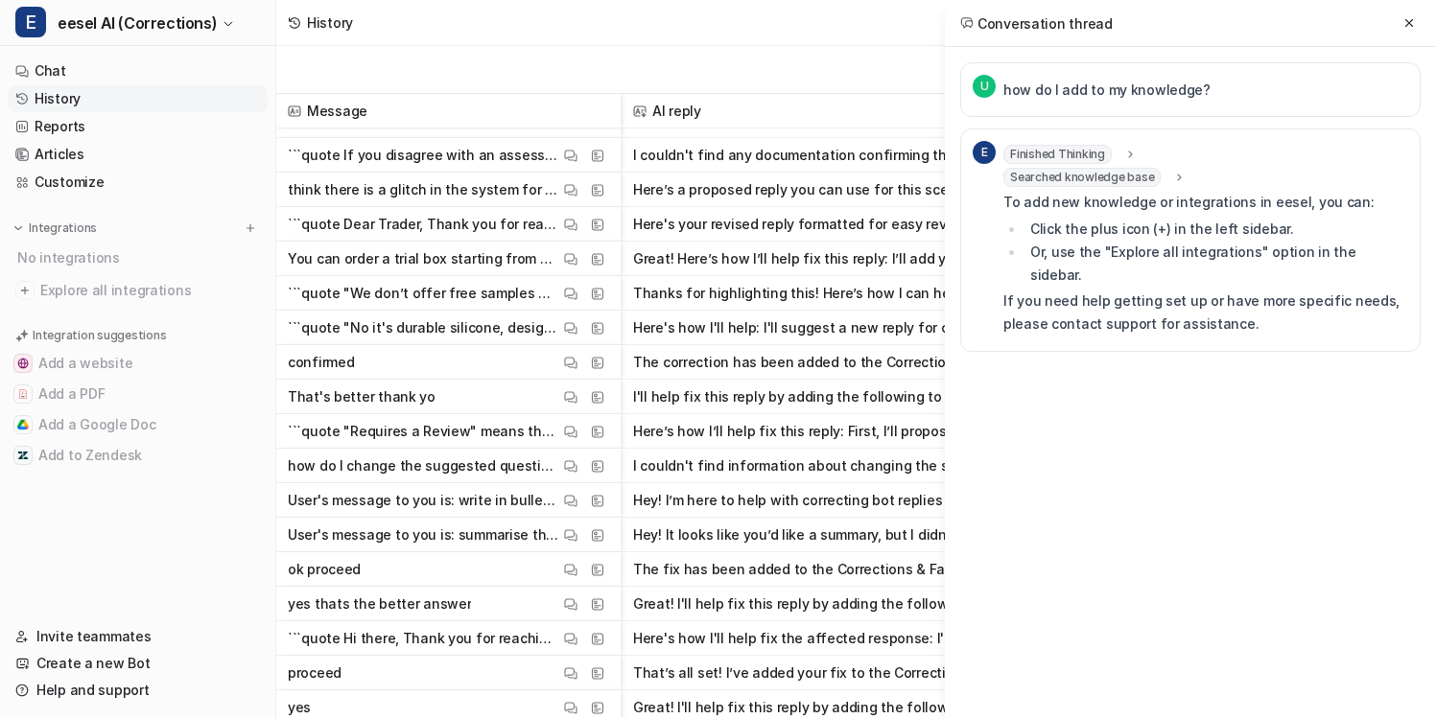
scroll to position [2447, 0]
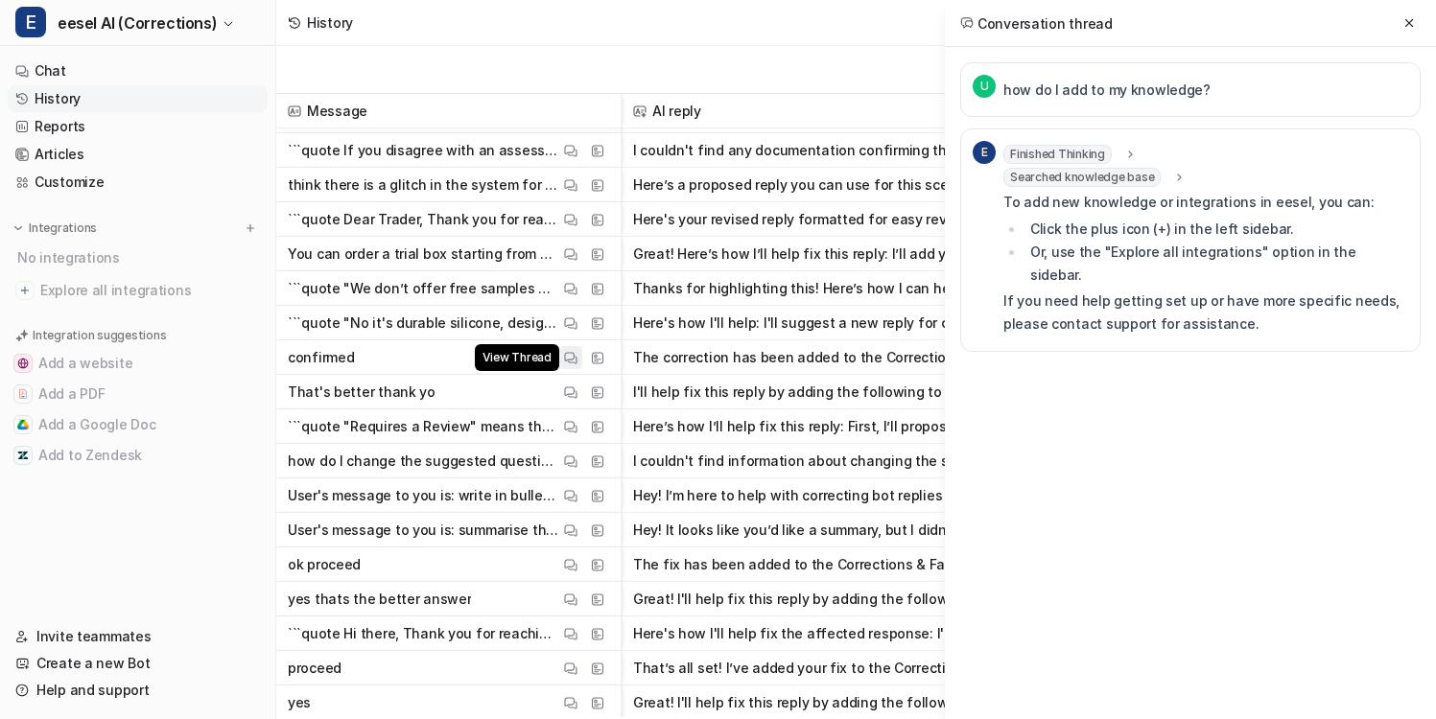
click at [567, 358] on img at bounding box center [570, 358] width 13 height 14
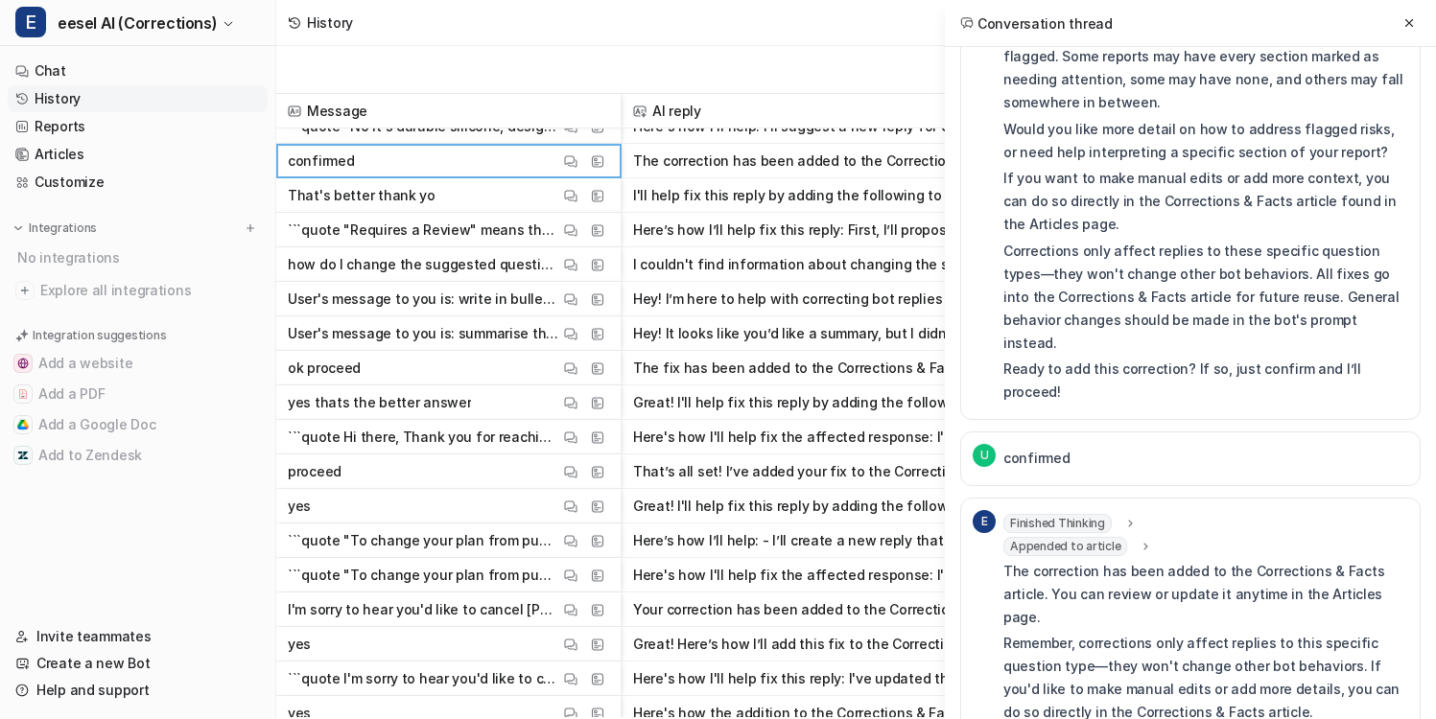
scroll to position [2671, 0]
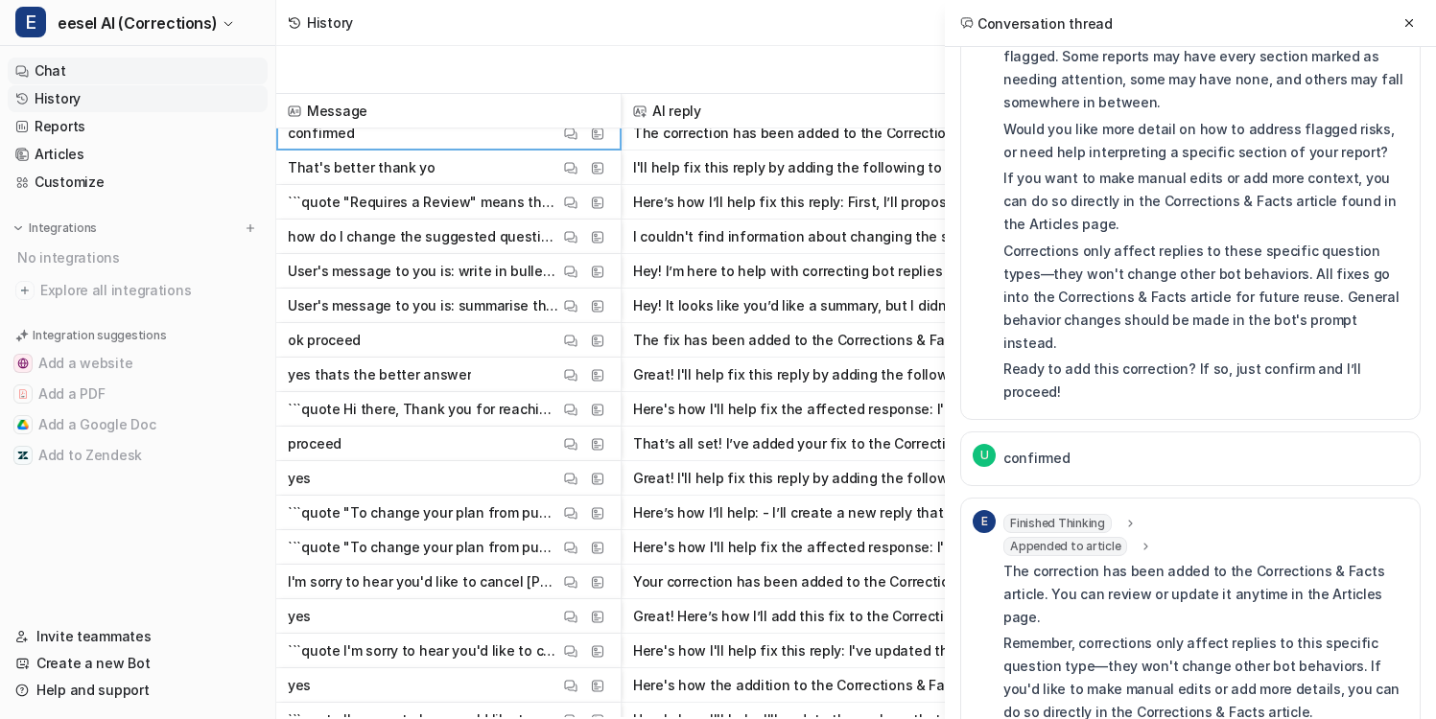
click at [167, 72] on link "Chat" at bounding box center [138, 71] width 260 height 27
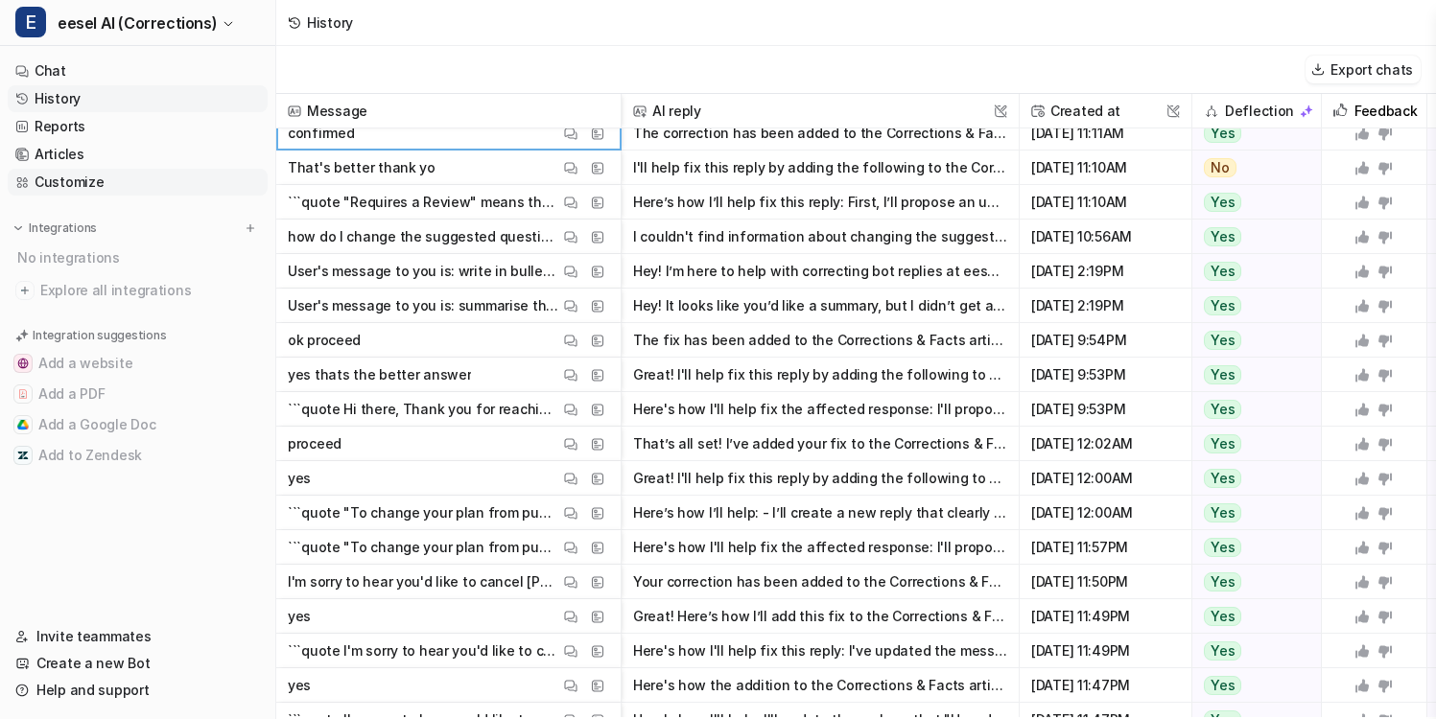
click at [147, 176] on link "Customize" at bounding box center [138, 182] width 260 height 27
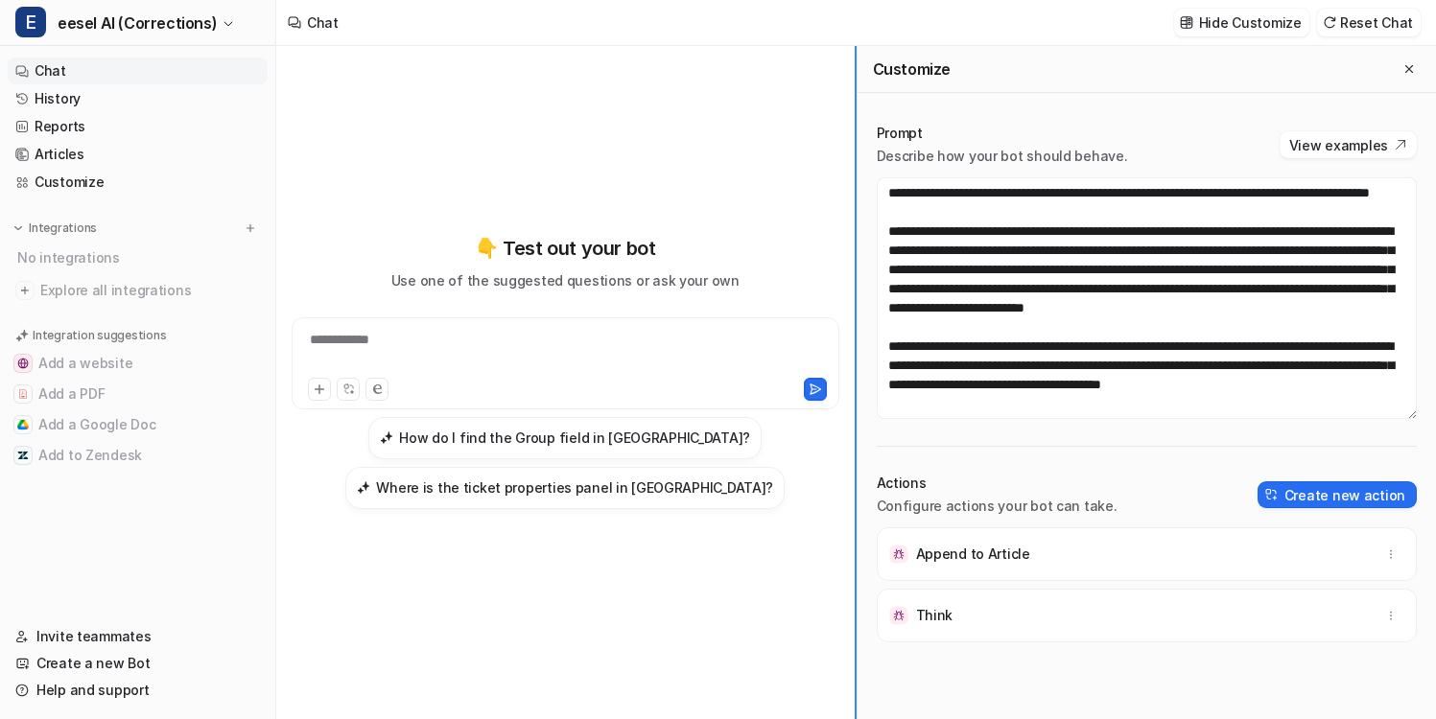
click at [484, 331] on div "**********" at bounding box center [855, 382] width 1159 height 673
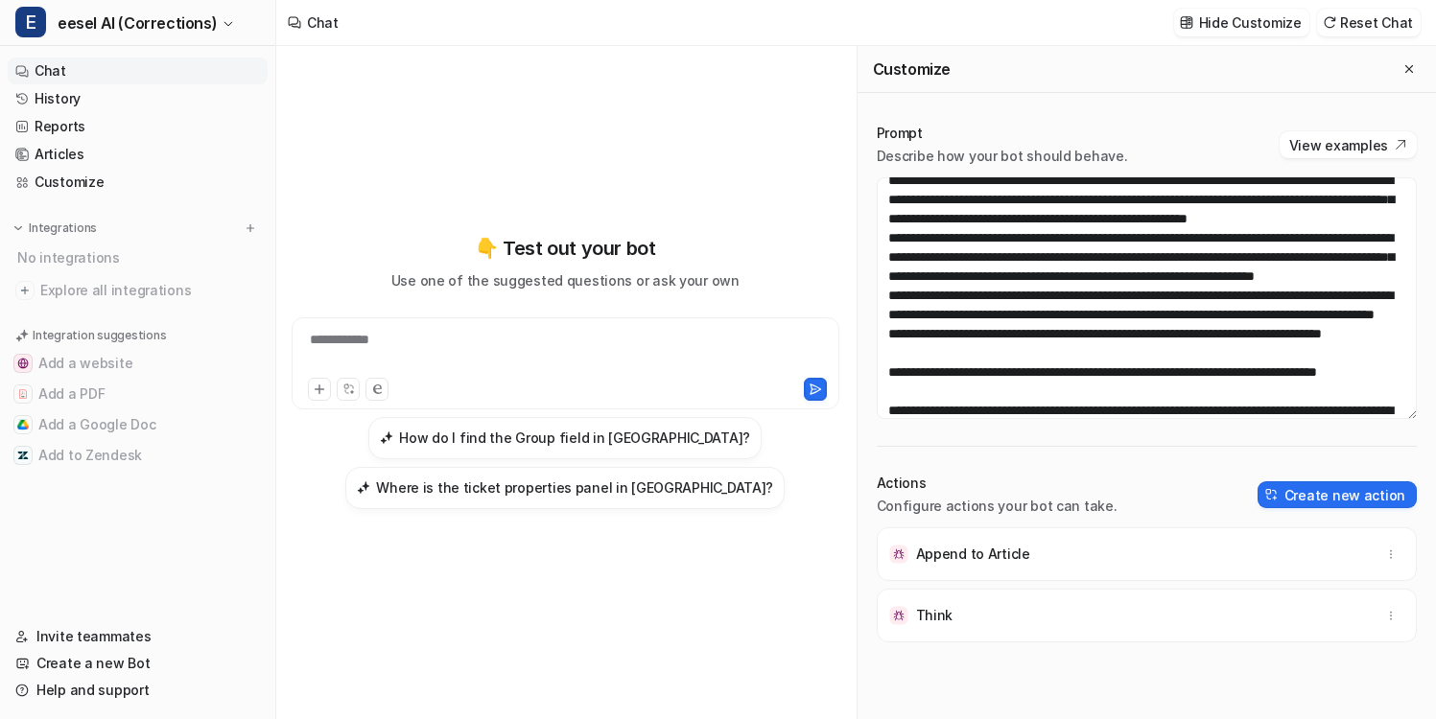
scroll to position [878, 0]
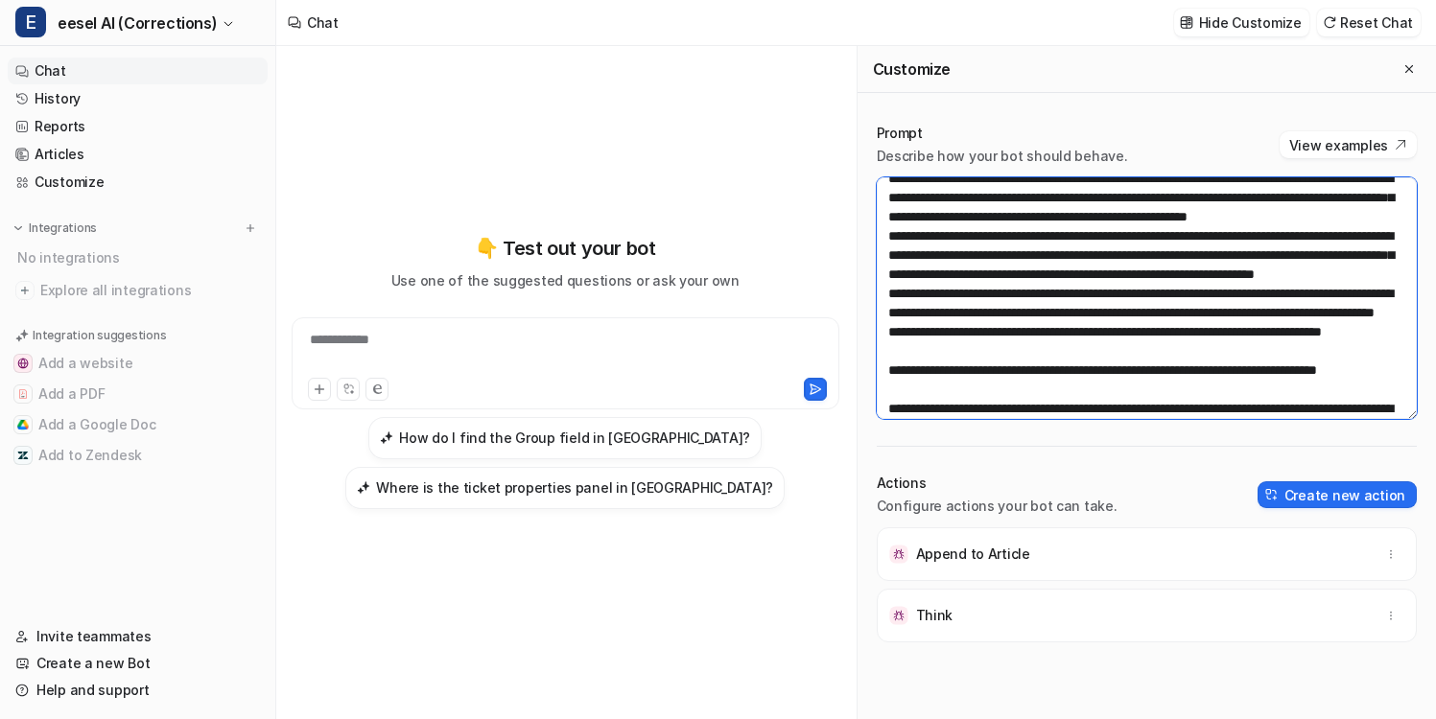
click at [1097, 326] on textarea at bounding box center [1147, 298] width 541 height 242
click at [1097, 314] on textarea at bounding box center [1147, 298] width 541 height 242
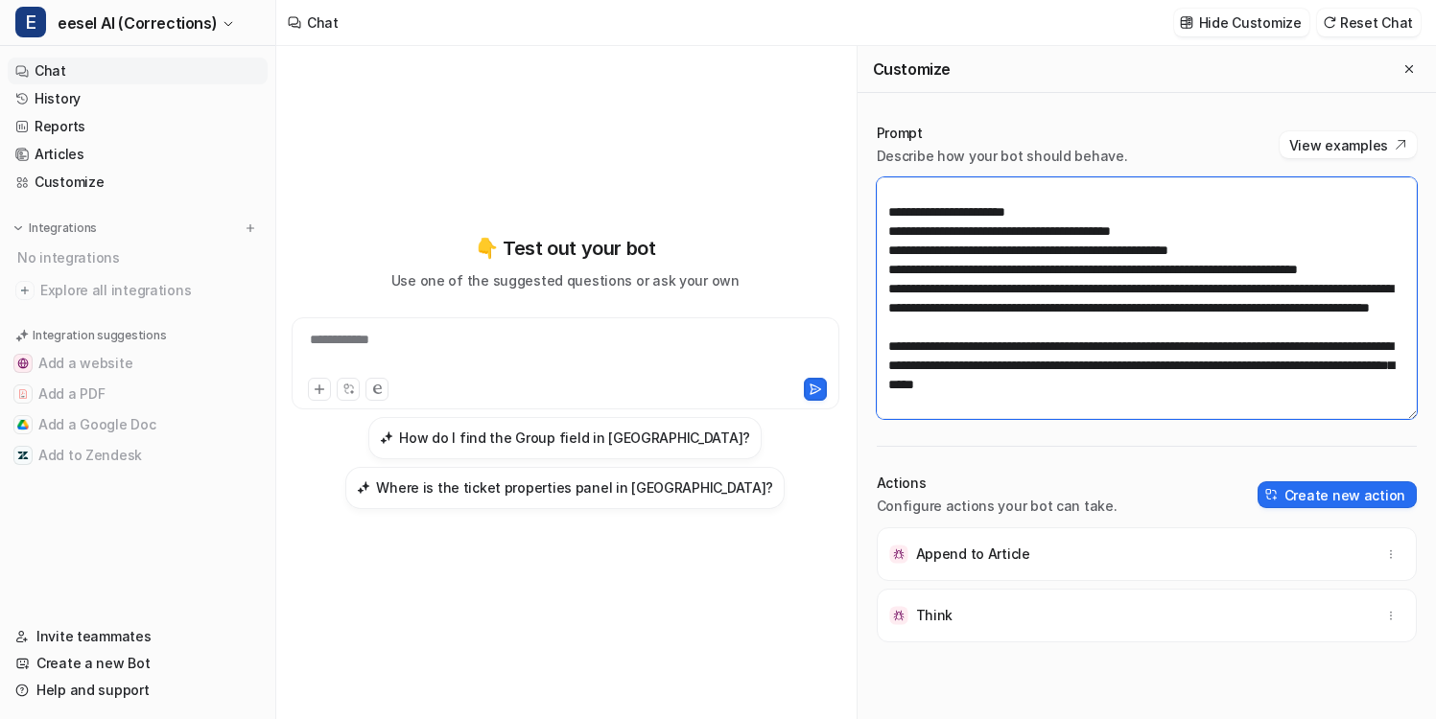
scroll to position [2225, 0]
click at [1103, 332] on textarea at bounding box center [1147, 298] width 541 height 242
click at [1015, 260] on textarea at bounding box center [1147, 298] width 541 height 242
click at [961, 316] on div "**********" at bounding box center [855, 382] width 1159 height 673
click at [1080, 298] on div "**********" at bounding box center [855, 382] width 1159 height 673
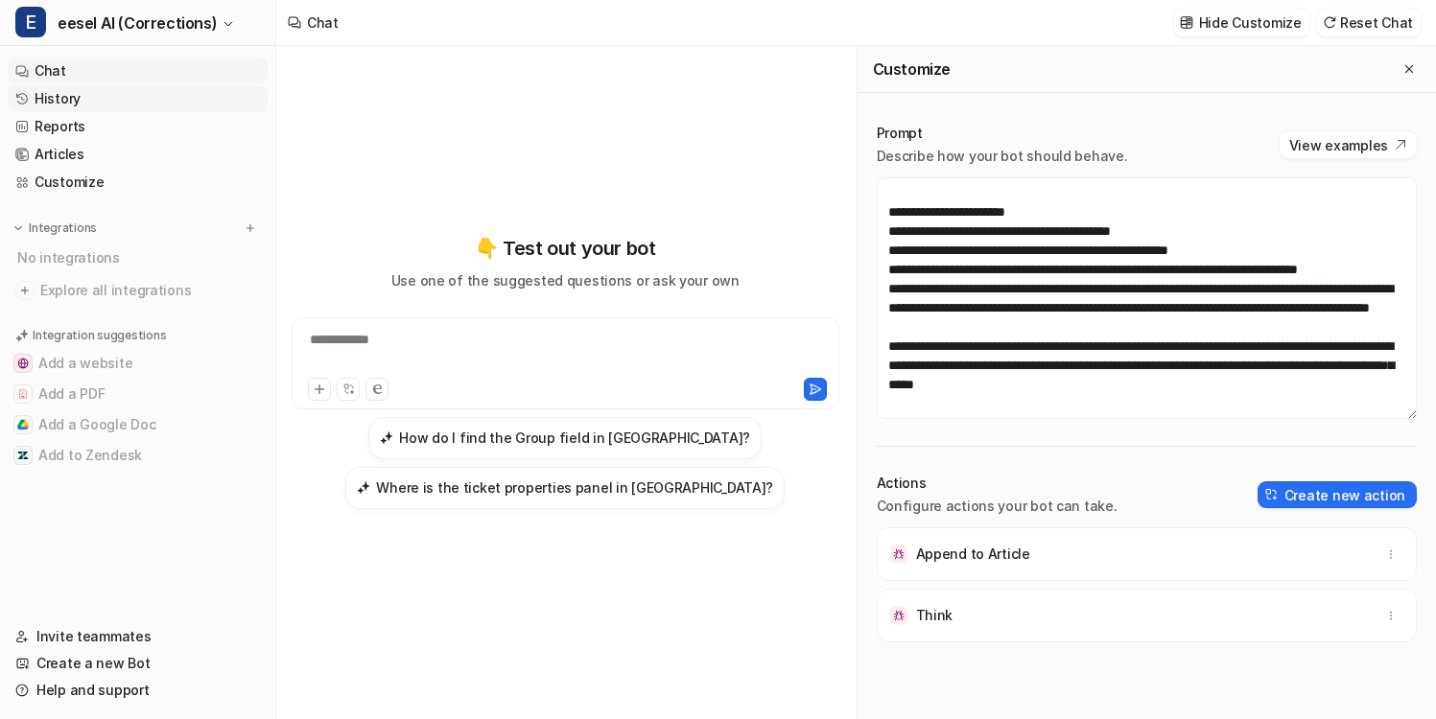
click at [134, 101] on link "History" at bounding box center [138, 98] width 260 height 27
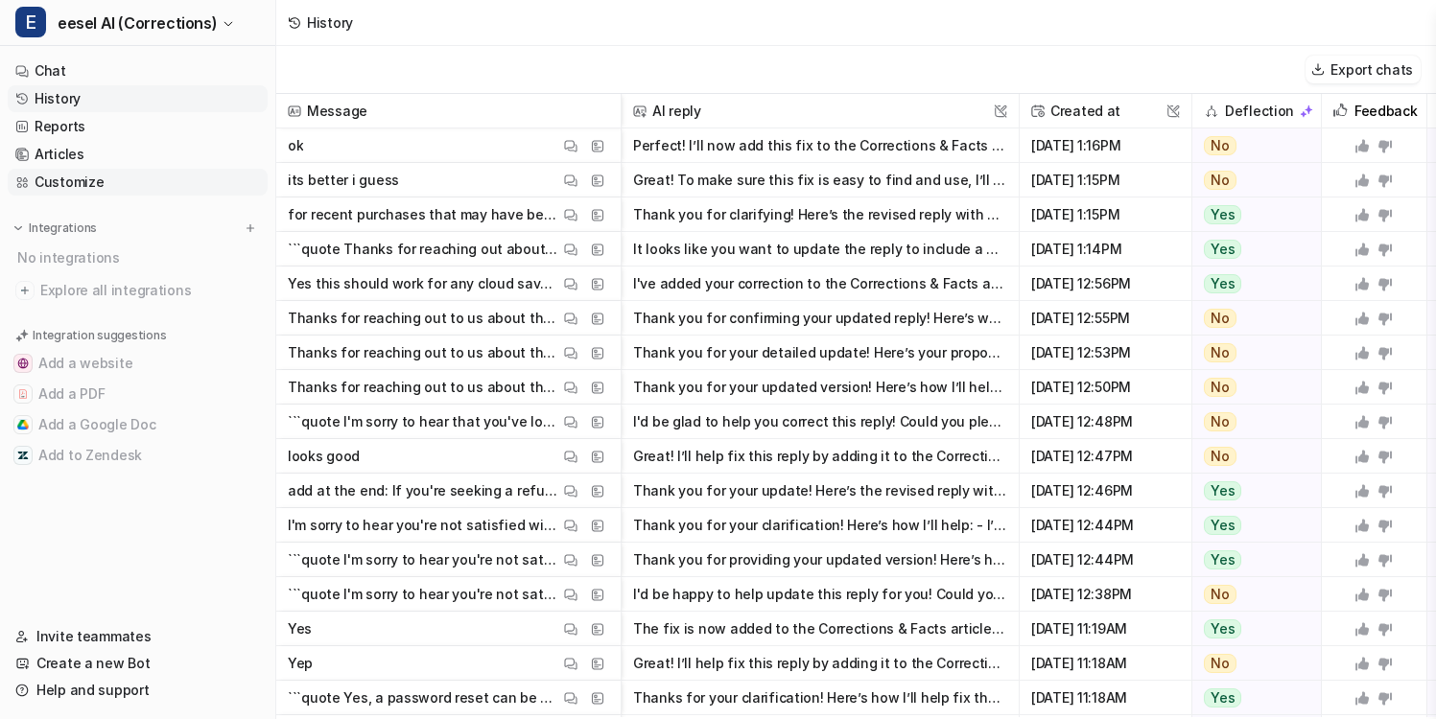
click at [142, 173] on link "Customize" at bounding box center [138, 182] width 260 height 27
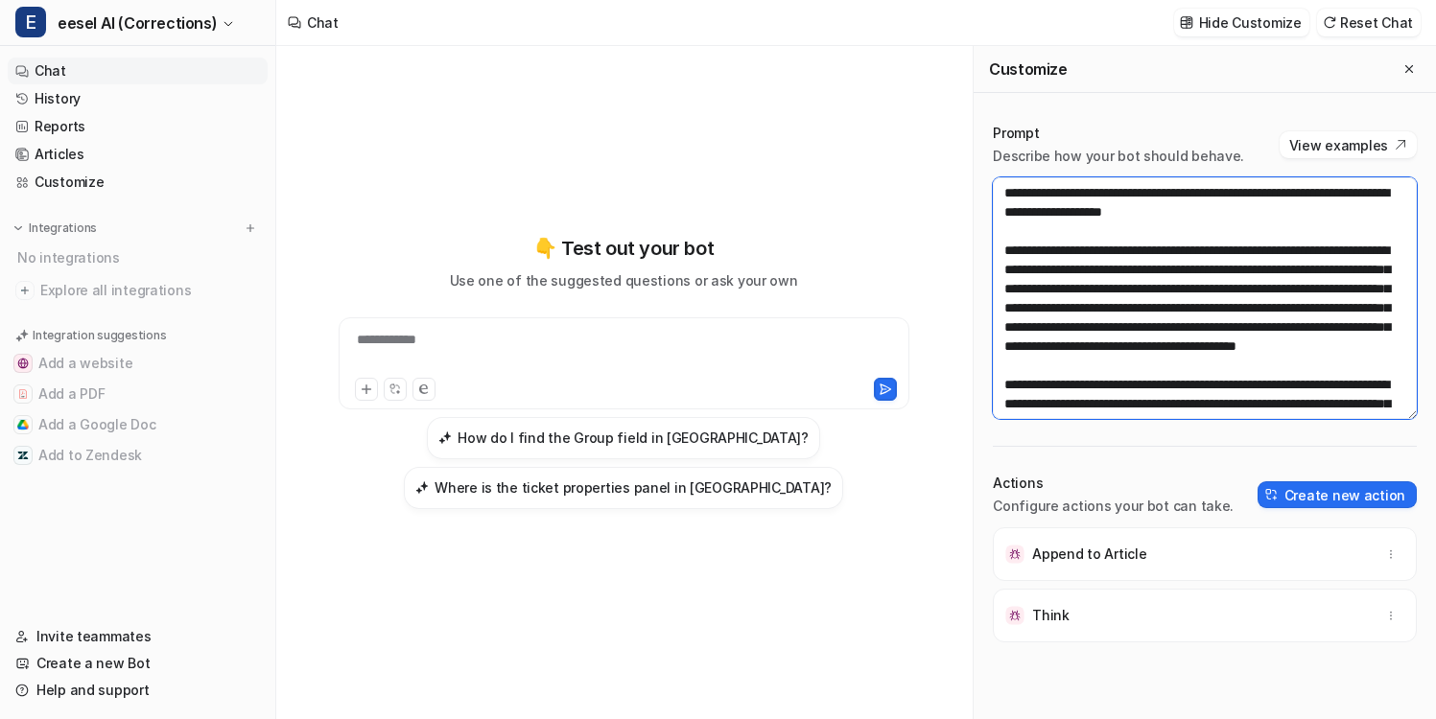
click at [1121, 304] on textarea at bounding box center [1205, 298] width 424 height 242
click at [495, 181] on div "**********" at bounding box center [624, 372] width 664 height 504
click at [66, 181] on link "Customize" at bounding box center [138, 182] width 260 height 27
